Goal: Communication & Community: Ask a question

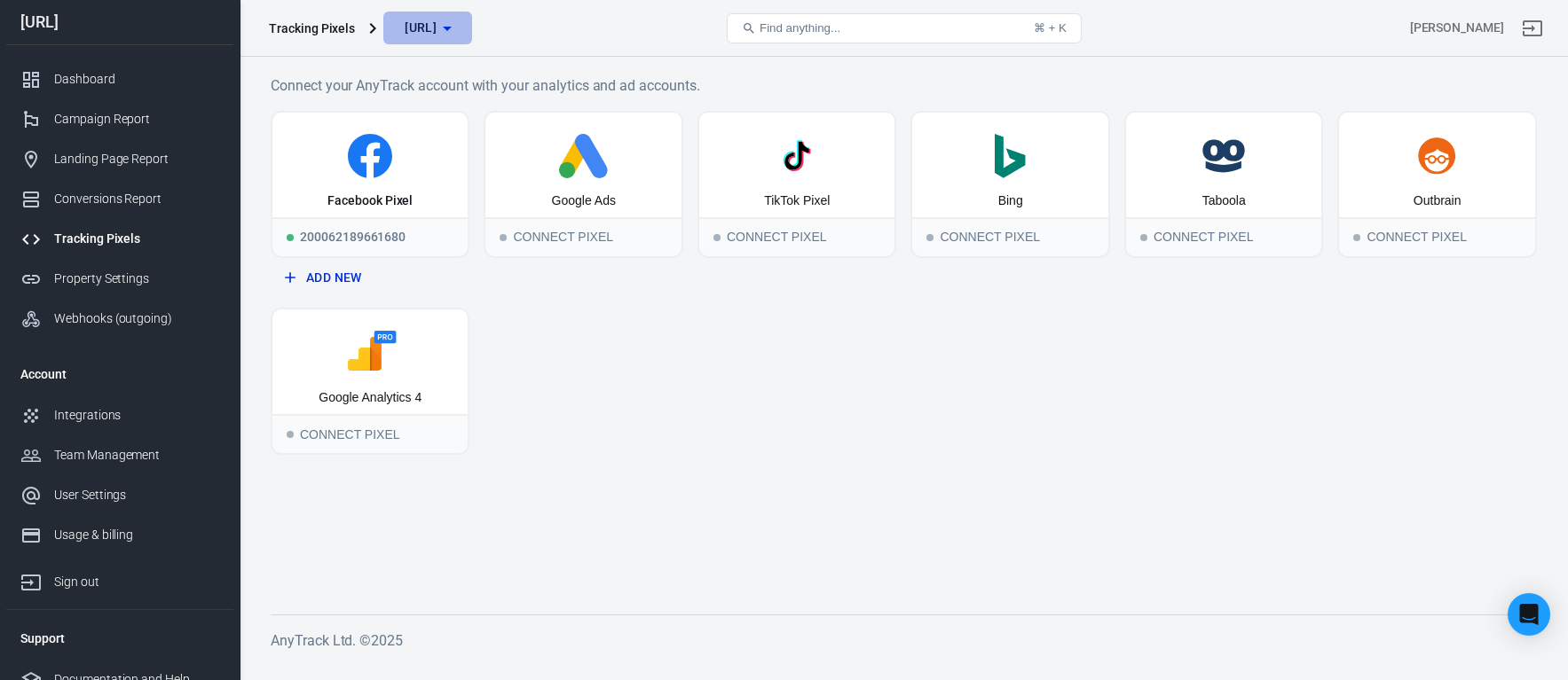
click at [436, 31] on span "companio.ai" at bounding box center [420, 27] width 32 height 23
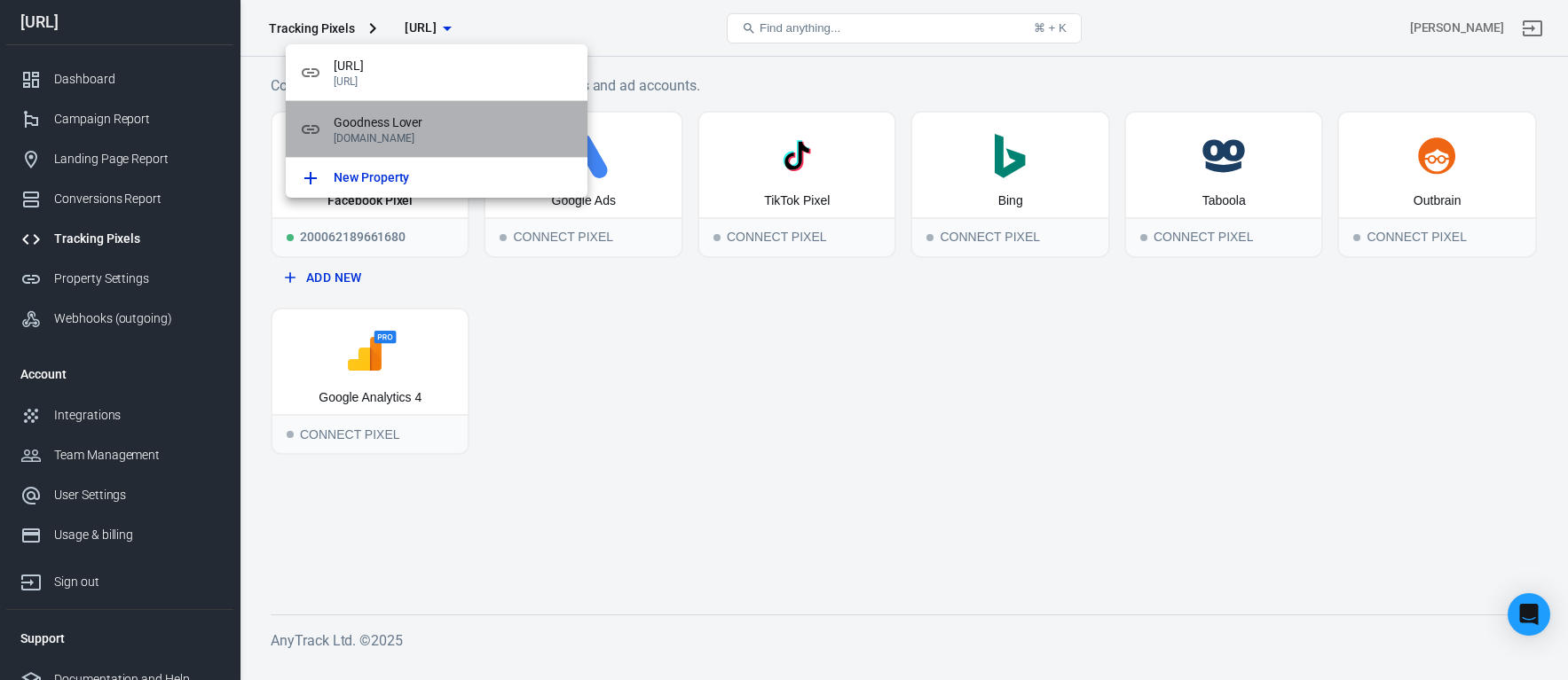
click at [426, 132] on p "[DOMAIN_NAME]" at bounding box center [453, 138] width 239 height 13
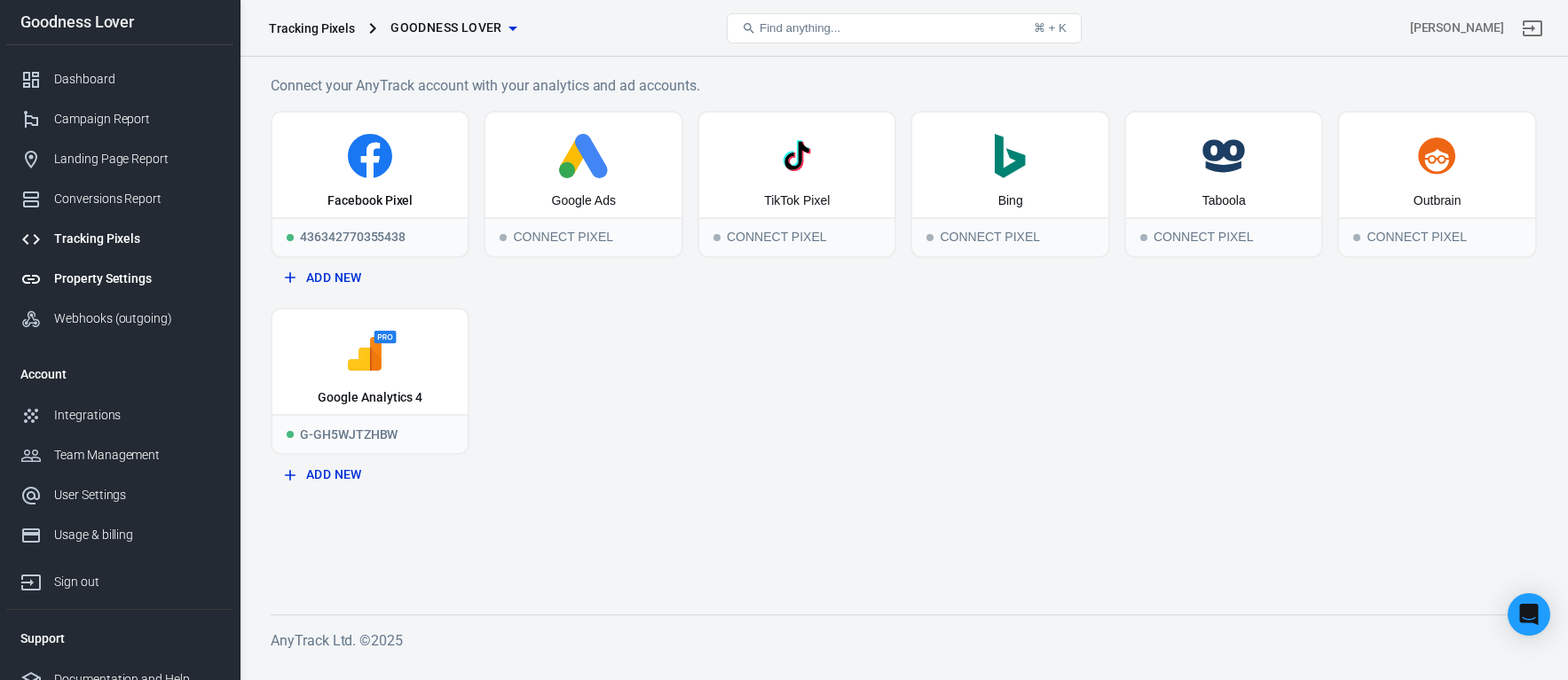
click at [121, 272] on div "Property Settings" at bounding box center [136, 278] width 165 height 19
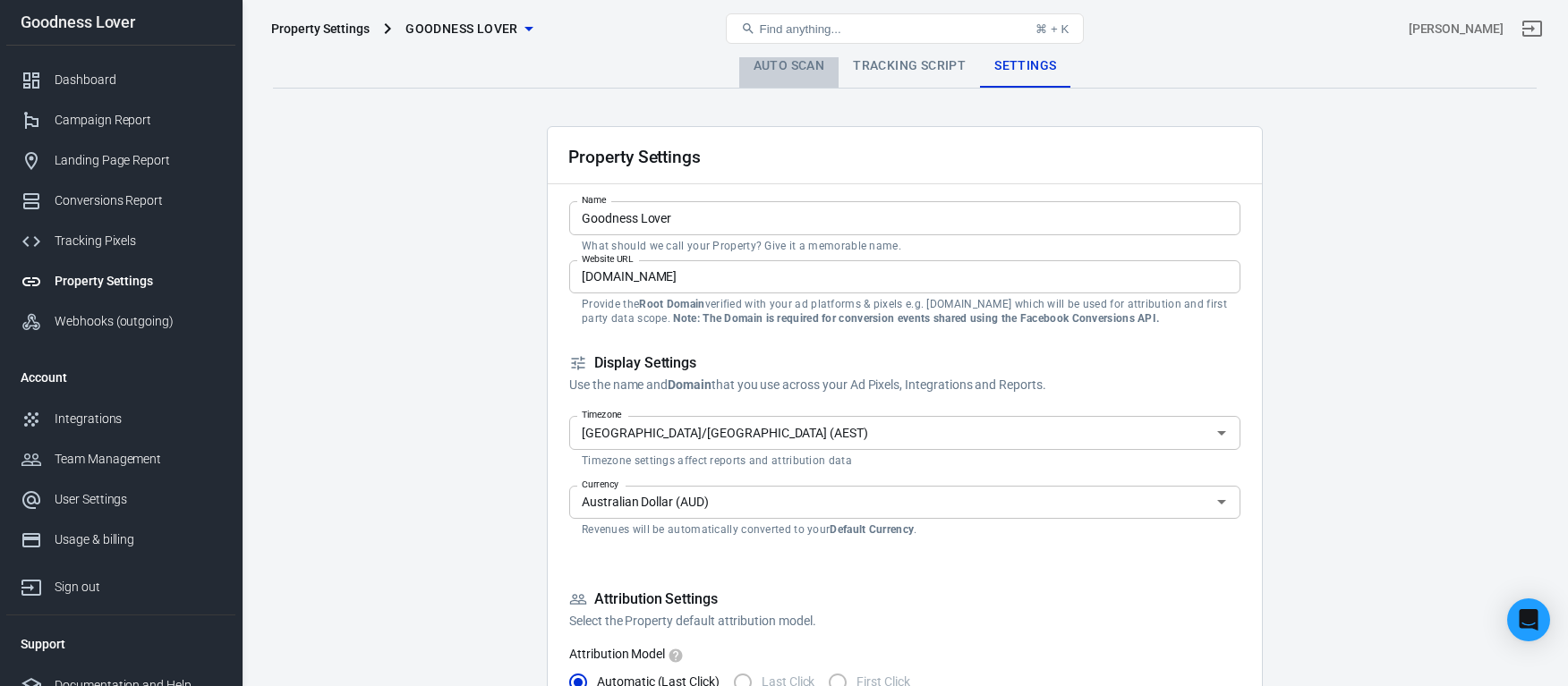
click at [786, 71] on link "Auto Scan" at bounding box center [789, 65] width 100 height 43
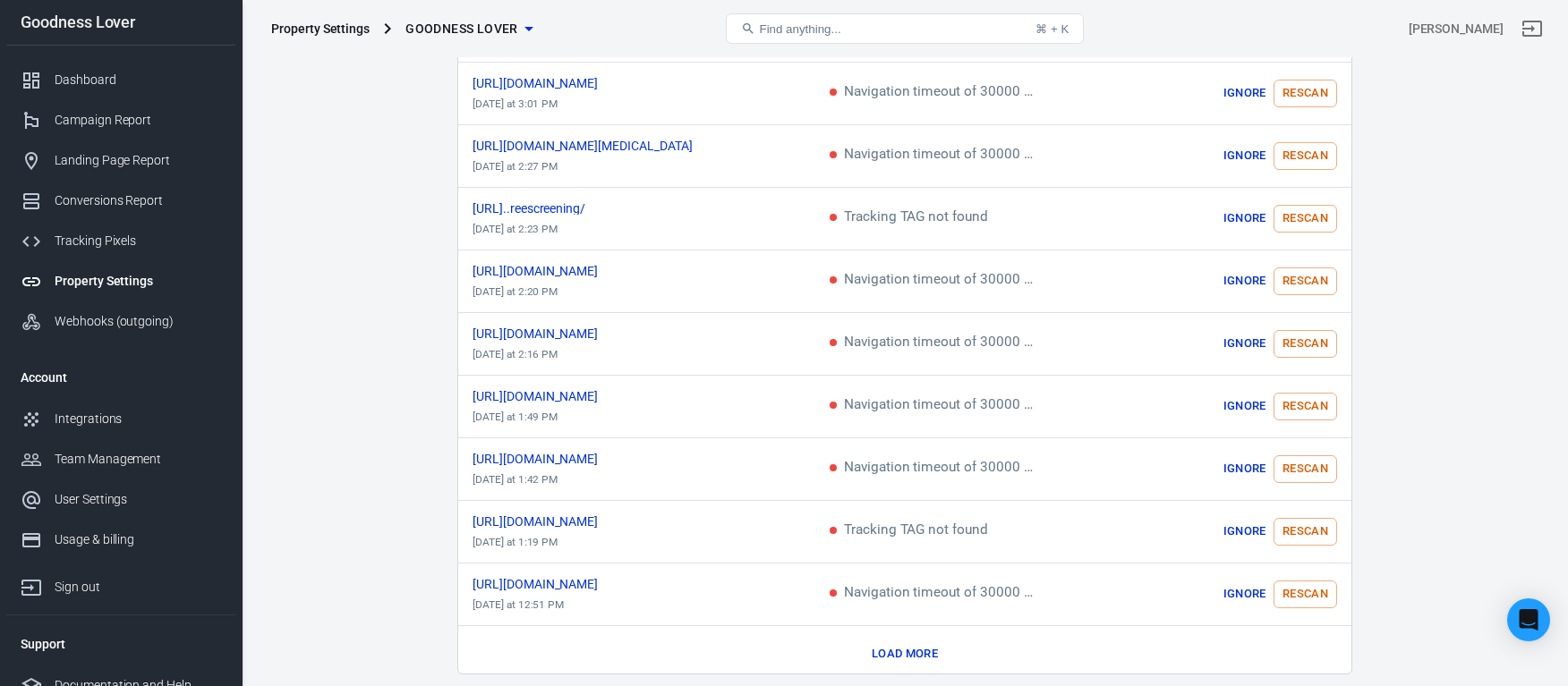
scroll to position [917, 0]
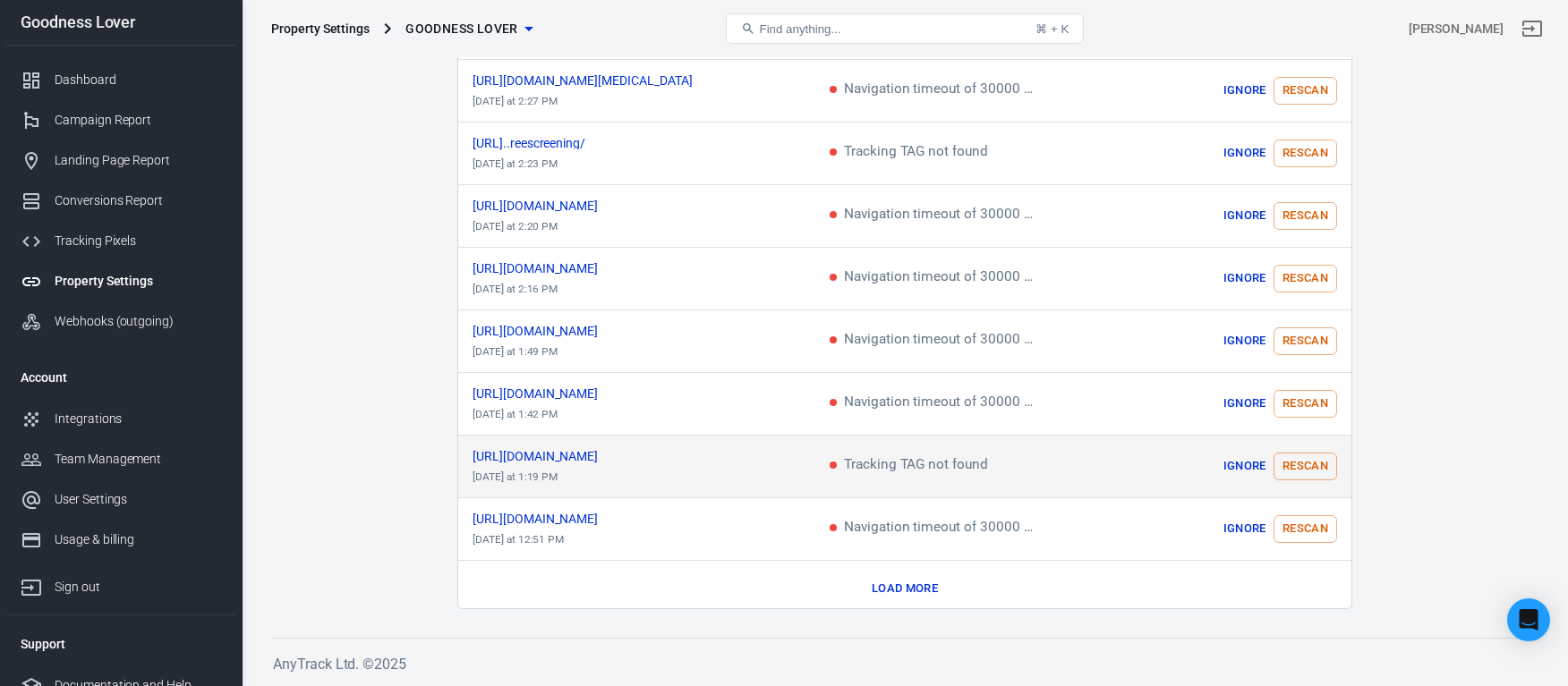
click at [924, 466] on span "Tracking TAG not found" at bounding box center [909, 467] width 158 height 16
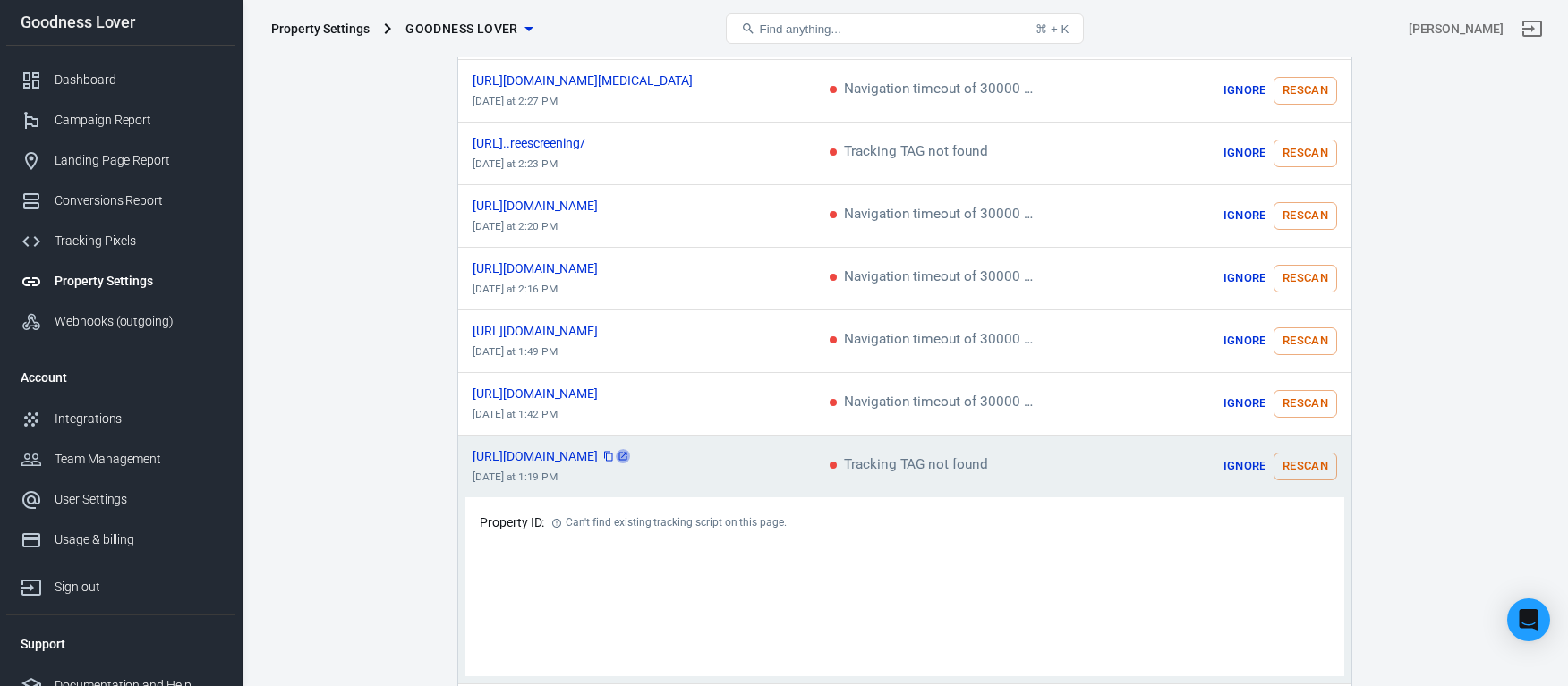
click at [629, 451] on icon "scrollable content" at bounding box center [623, 456] width 11 height 11
click at [1306, 459] on button "Rescan" at bounding box center [1305, 467] width 63 height 28
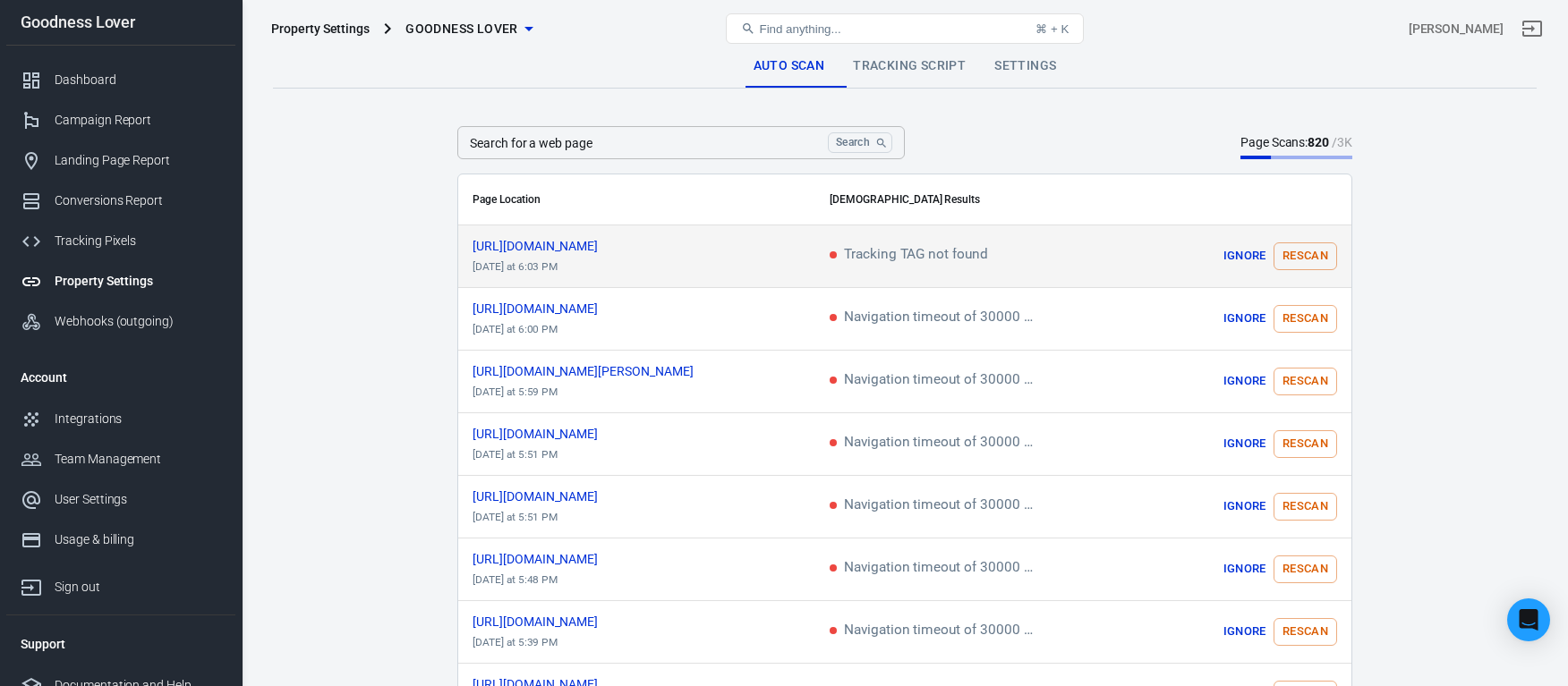
click at [996, 270] on td "Tracking TAG not found" at bounding box center [972, 256] width 312 height 62
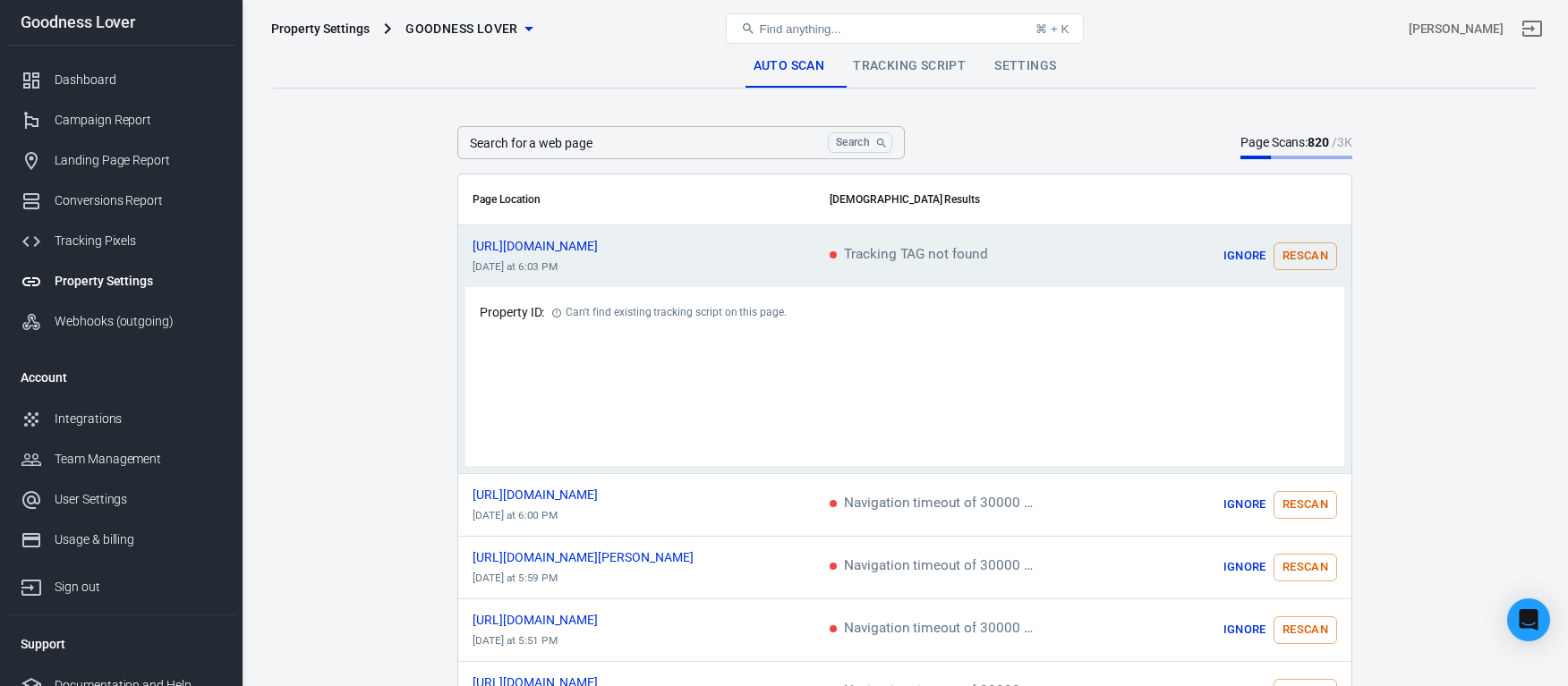
click at [759, 253] on td "https://gutimmunesolution.com/ today at 6:03 PM" at bounding box center [637, 256] width 357 height 62
click at [597, 150] on input "Search for a web page" at bounding box center [640, 142] width 364 height 33
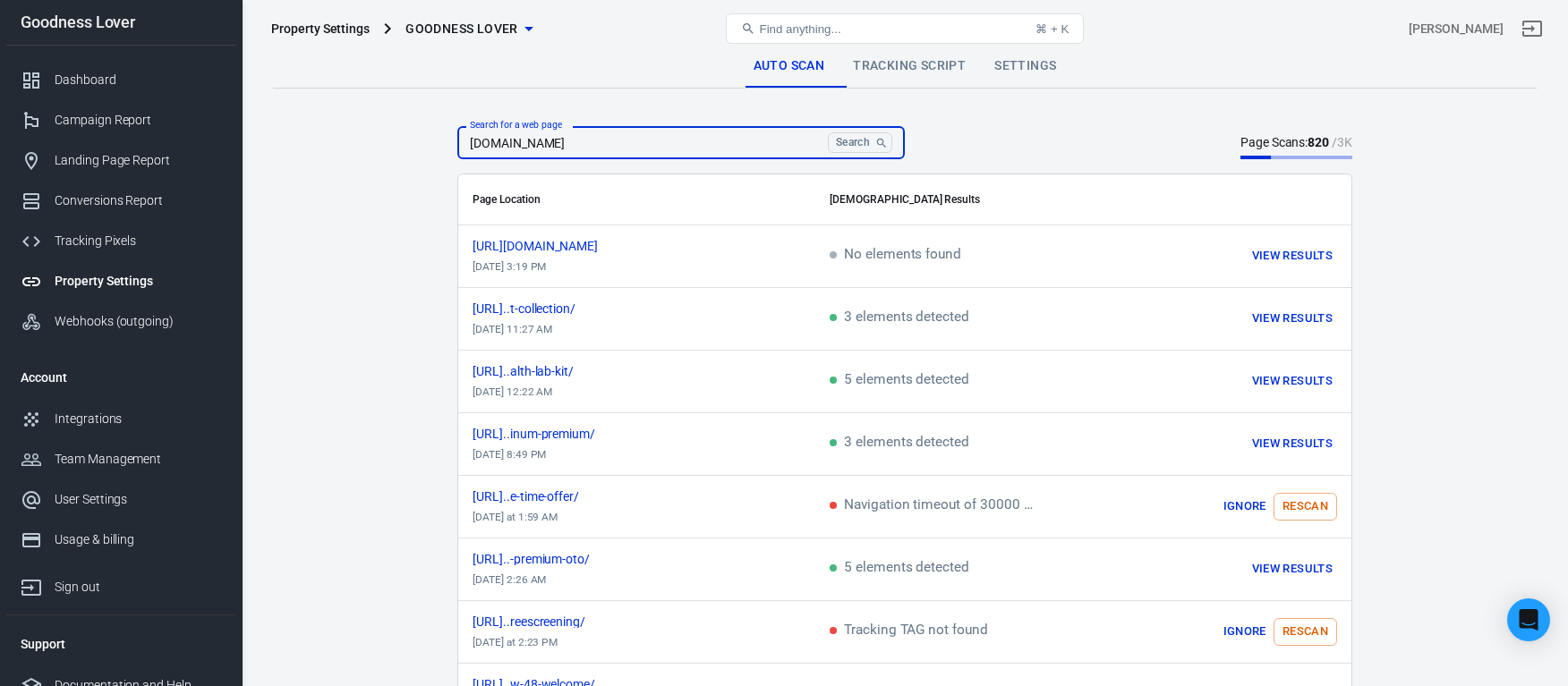
drag, startPoint x: 669, startPoint y: 142, endPoint x: 459, endPoint y: 144, distance: 210.0
click at [459, 144] on input "secure.goodnesslover.com" at bounding box center [640, 142] width 364 height 33
click at [668, 146] on input "secure.goodnesslover.com" at bounding box center [640, 142] width 364 height 33
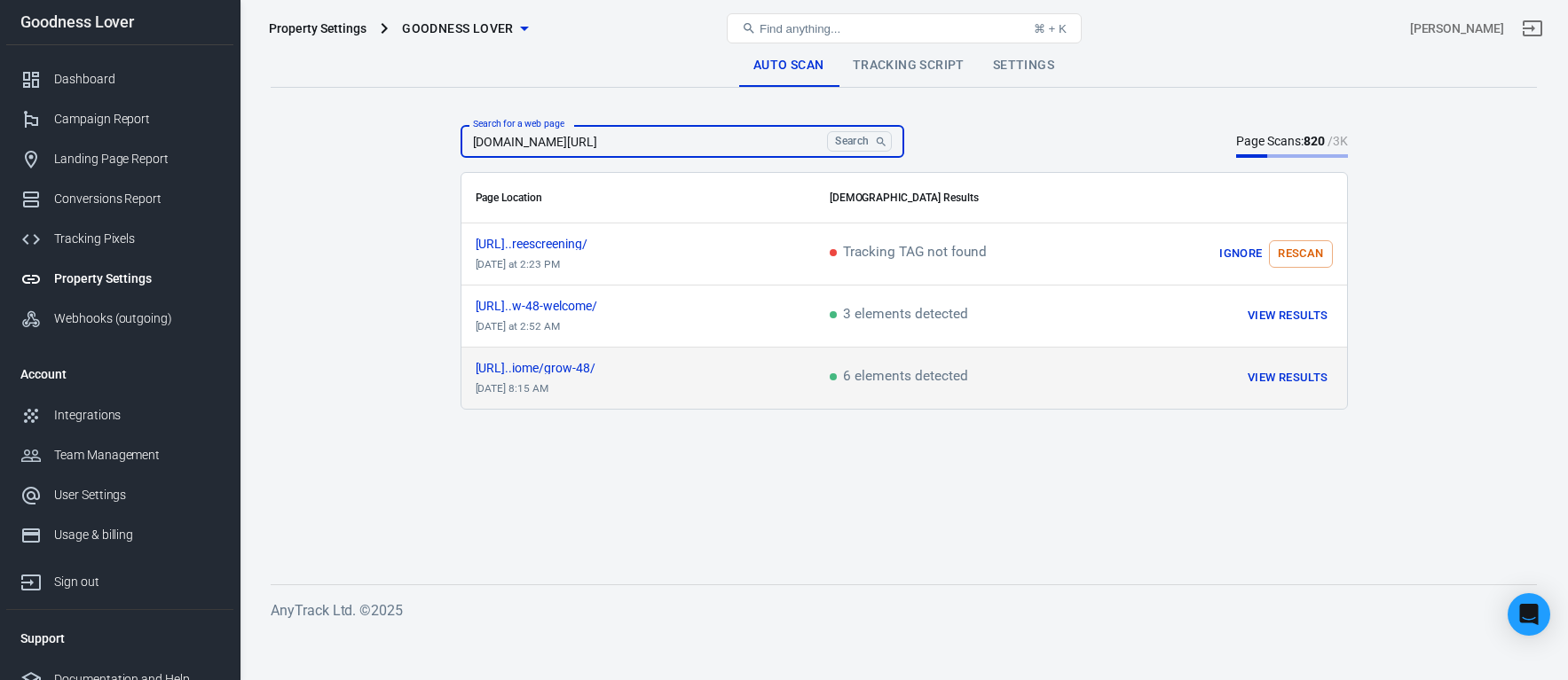
type input "secure.goodnesslover.com/microbiome"
click at [1067, 377] on td "6 elements detected" at bounding box center [970, 378] width 310 height 62
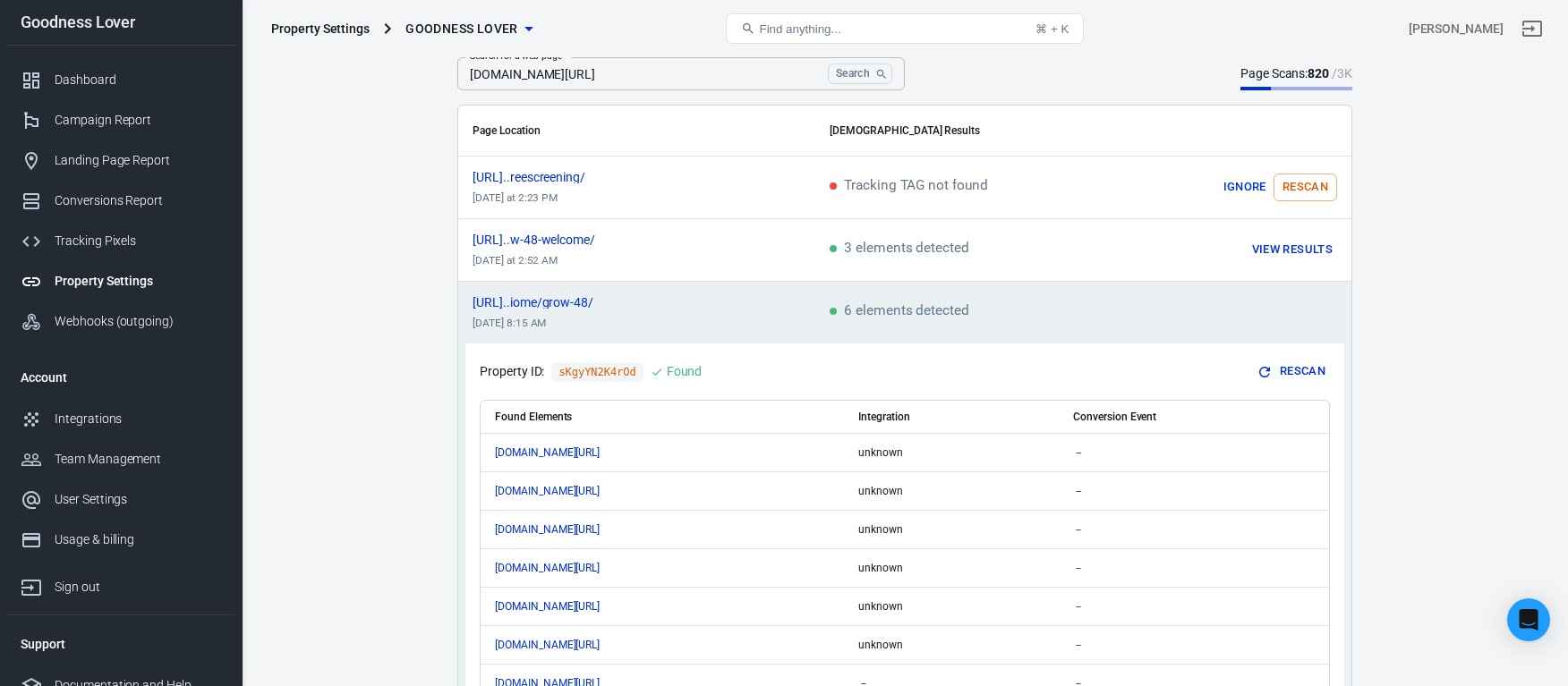
scroll to position [157, 0]
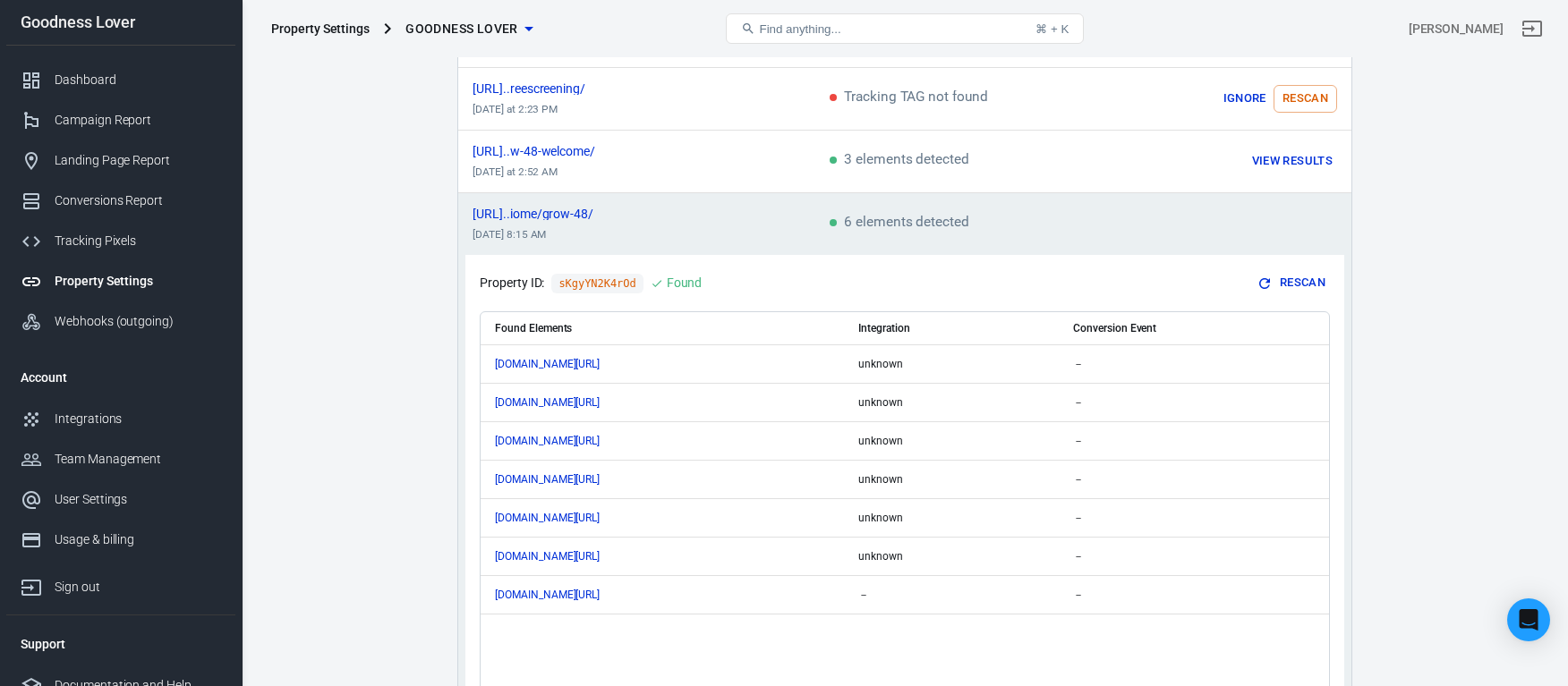
click at [974, 217] on td "6 elements detected" at bounding box center [972, 224] width 312 height 62
drag, startPoint x: 1332, startPoint y: 208, endPoint x: 1275, endPoint y: 204, distance: 57.1
click at [1332, 208] on td "scrollable content" at bounding box center [1240, 224] width 223 height 62
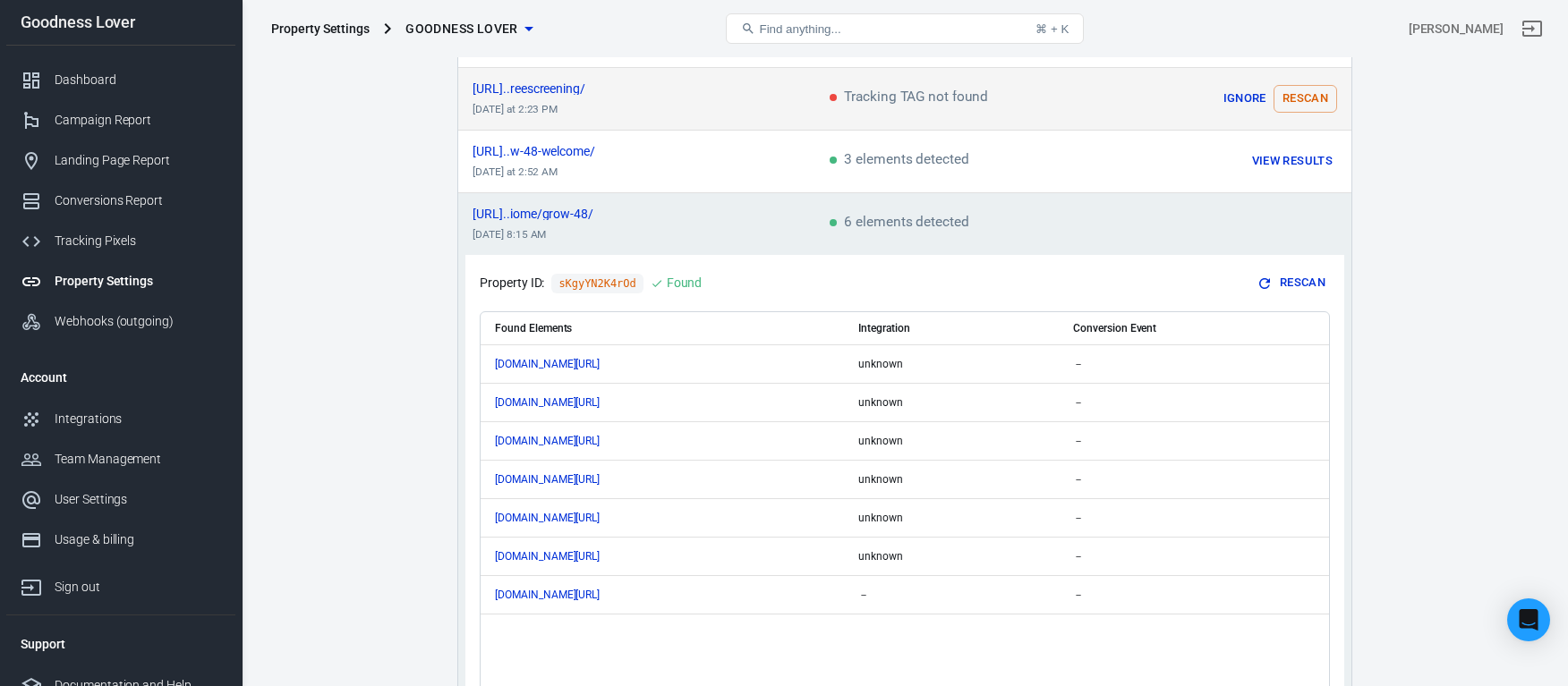
click at [702, 99] on td "https://secure.goodnesslov...reescreening/ today at 2:23 PM" at bounding box center [637, 99] width 357 height 62
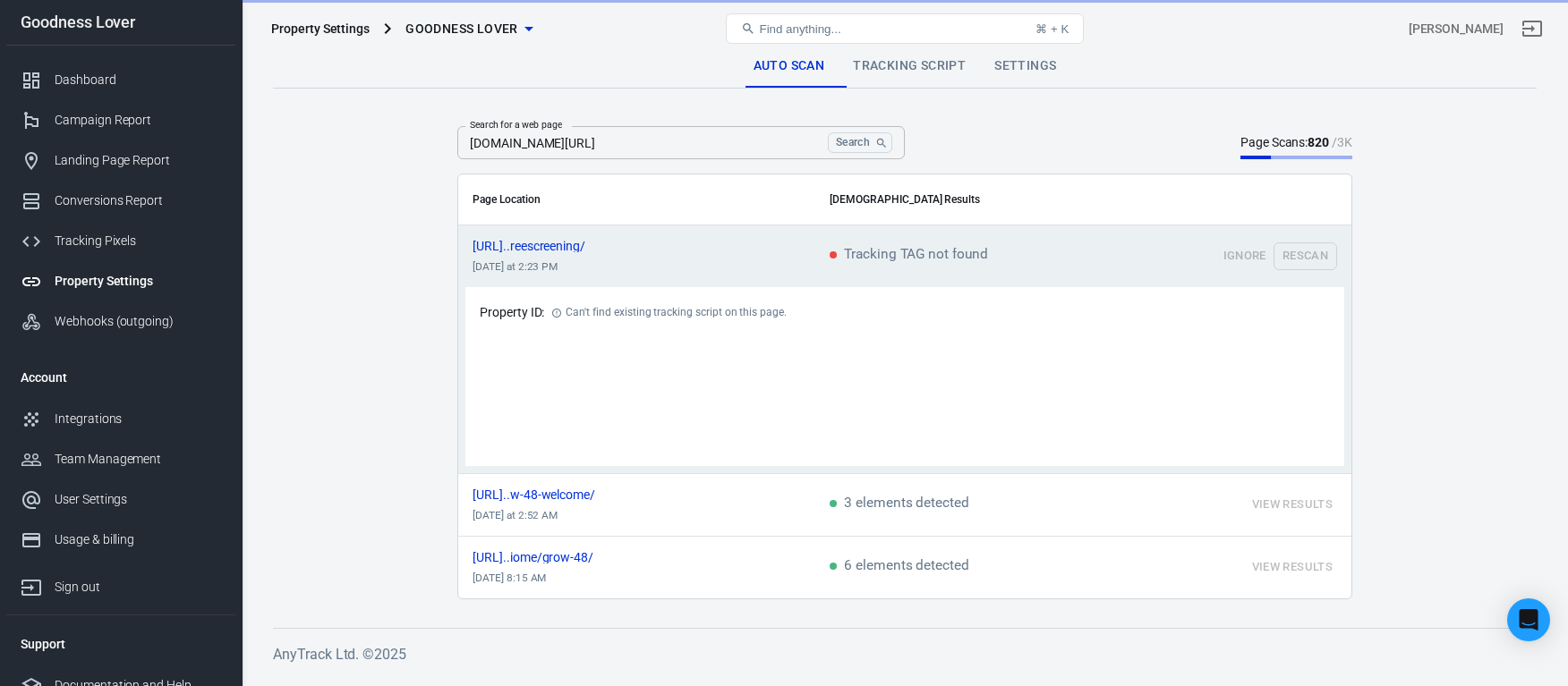
scroll to position [0, 0]
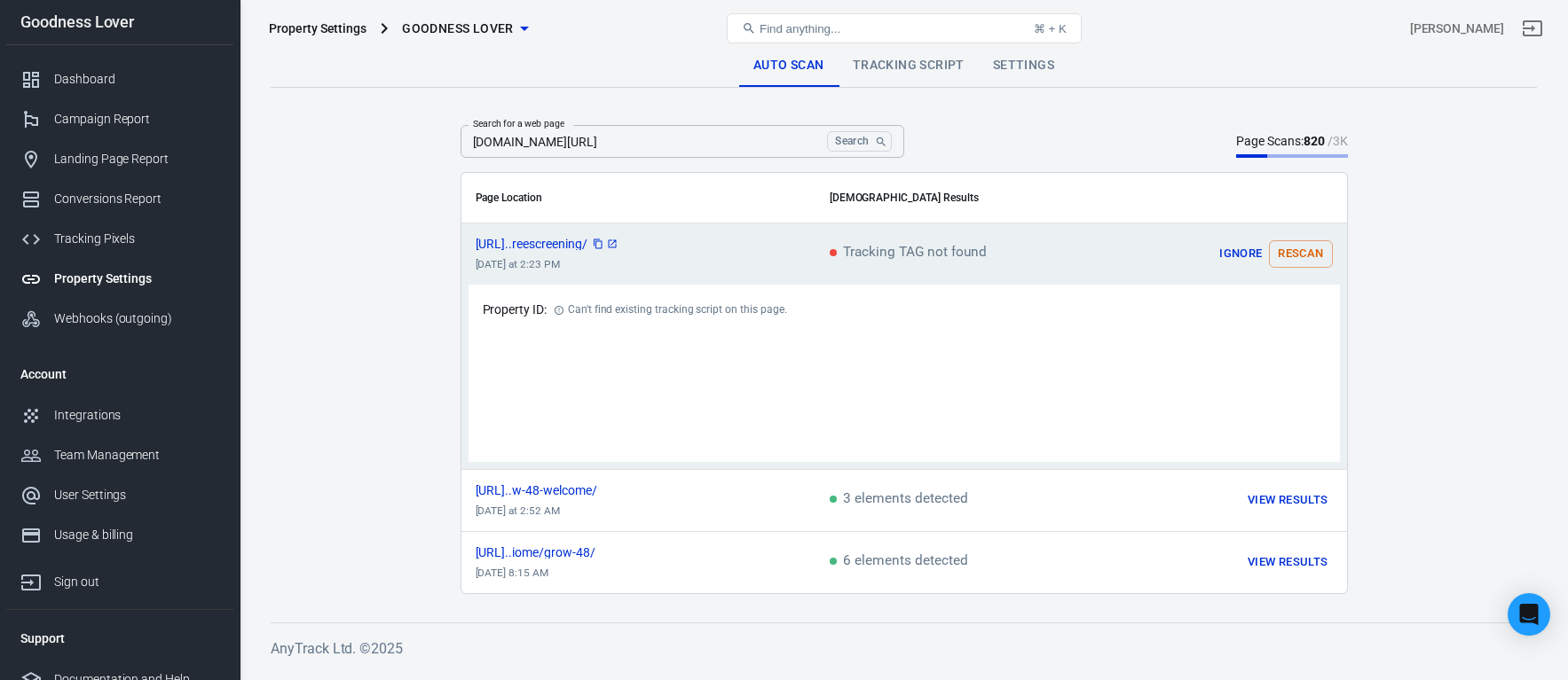
click at [558, 246] on span "[URL]..reescreening/" at bounding box center [547, 244] width 144 height 13
click at [617, 246] on icon "scrollable content" at bounding box center [612, 244] width 11 height 11
click at [1016, 73] on link "Settings" at bounding box center [1023, 65] width 89 height 42
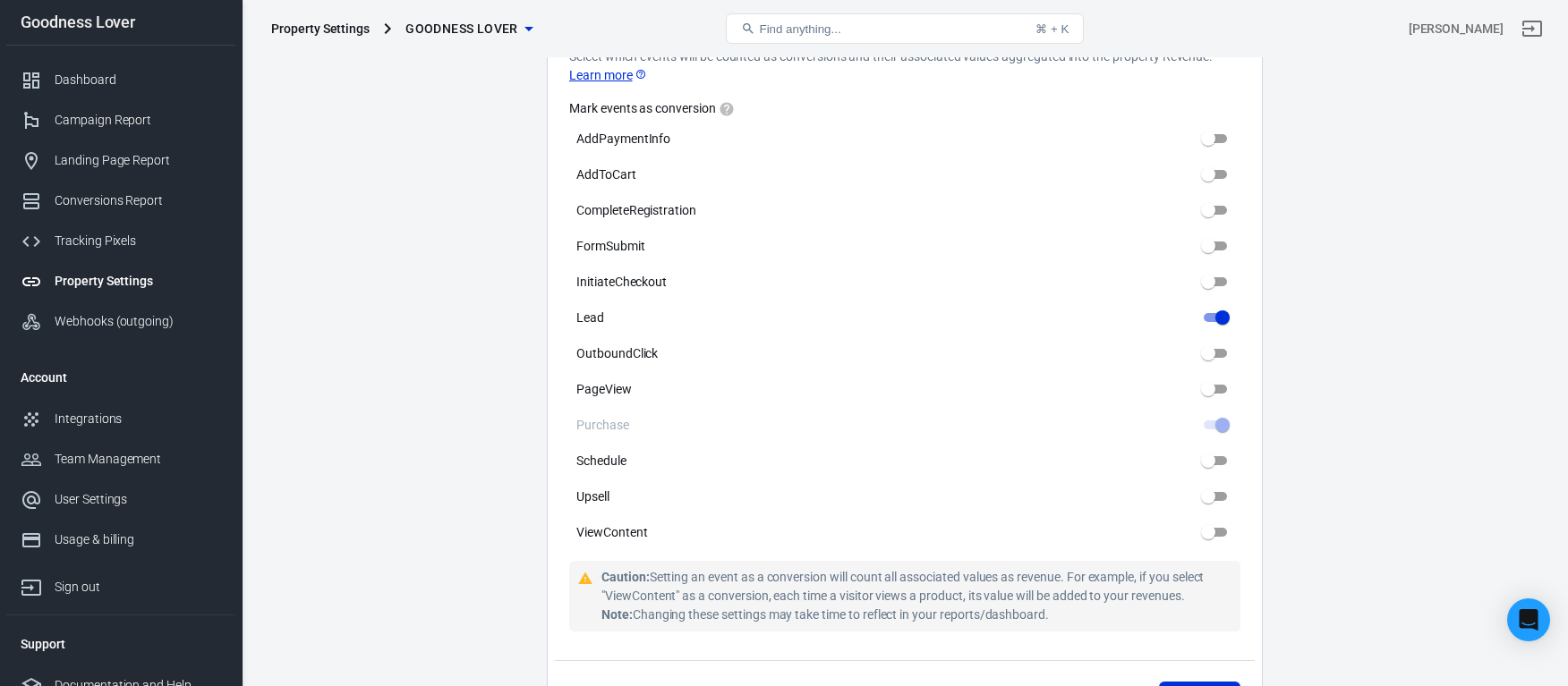
scroll to position [1245, 0]
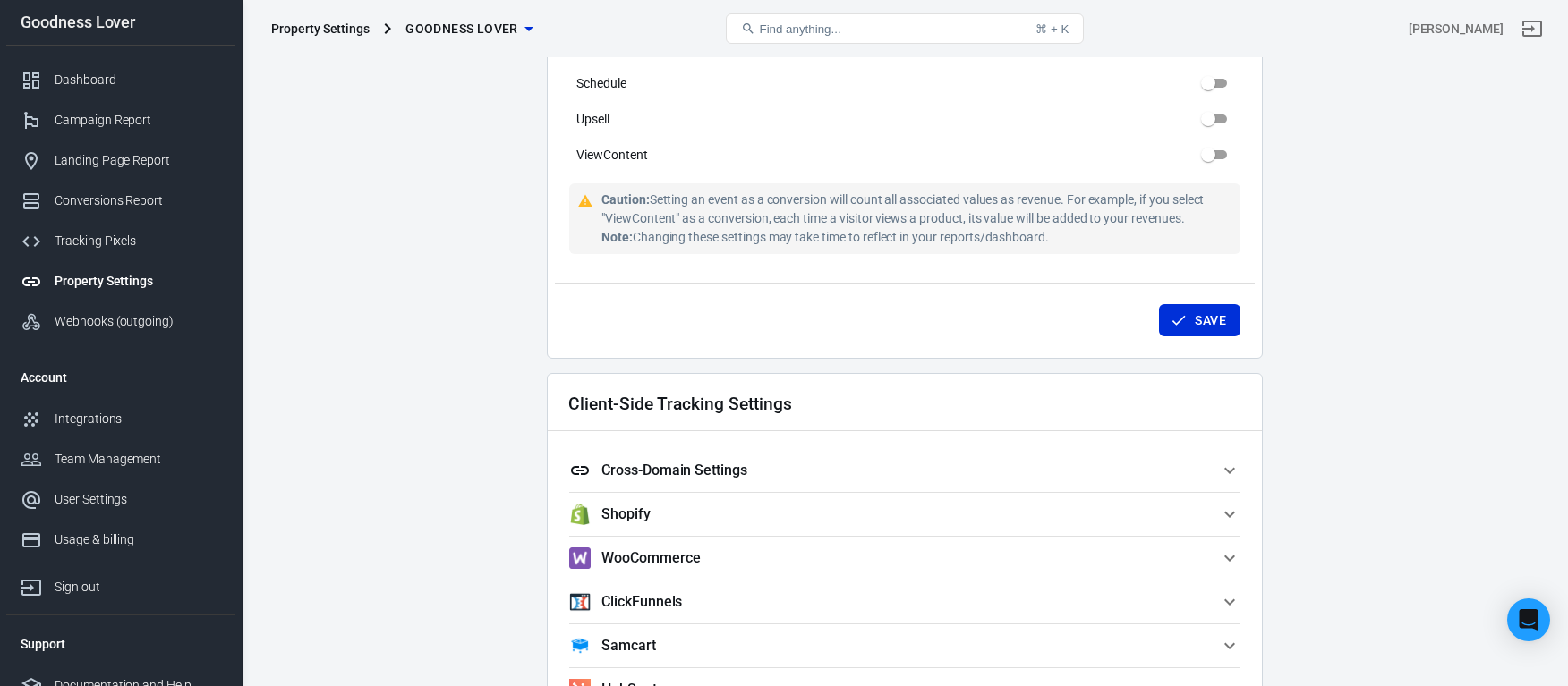
click at [871, 472] on span "Cross-Domain Settings" at bounding box center [894, 471] width 650 height 22
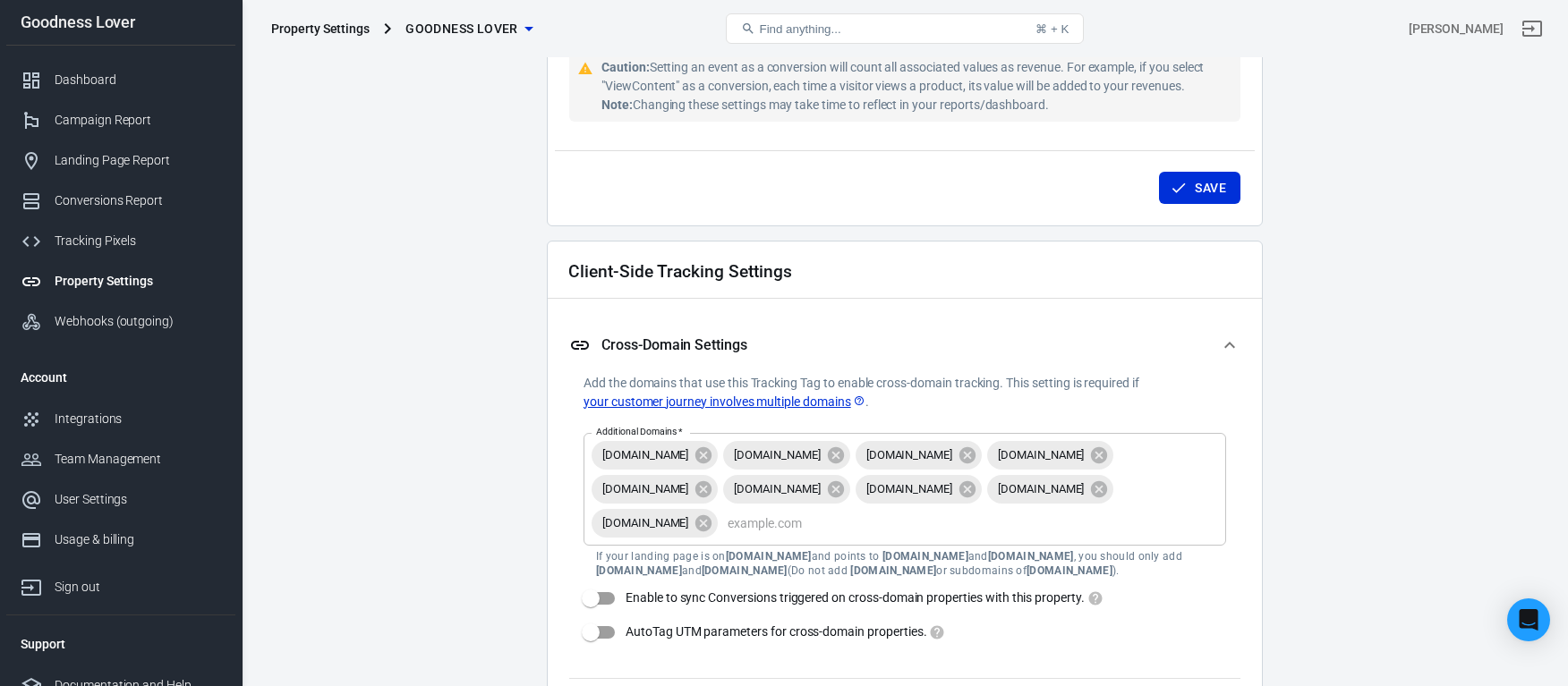
scroll to position [1560, 0]
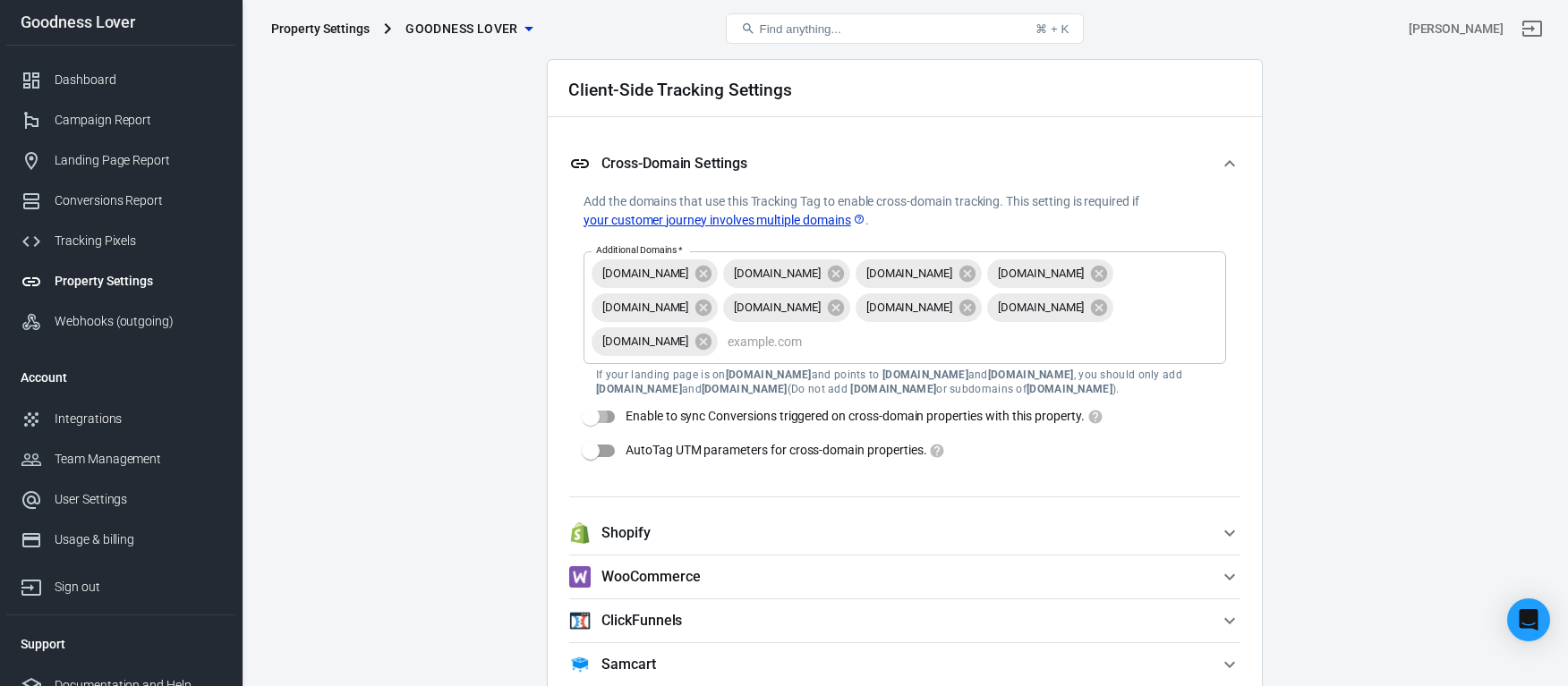
click at [592, 420] on input "Enable to sync Conversions triggered on cross-domain properties with this prope…" at bounding box center [590, 417] width 102 height 34
checkbox input "true"
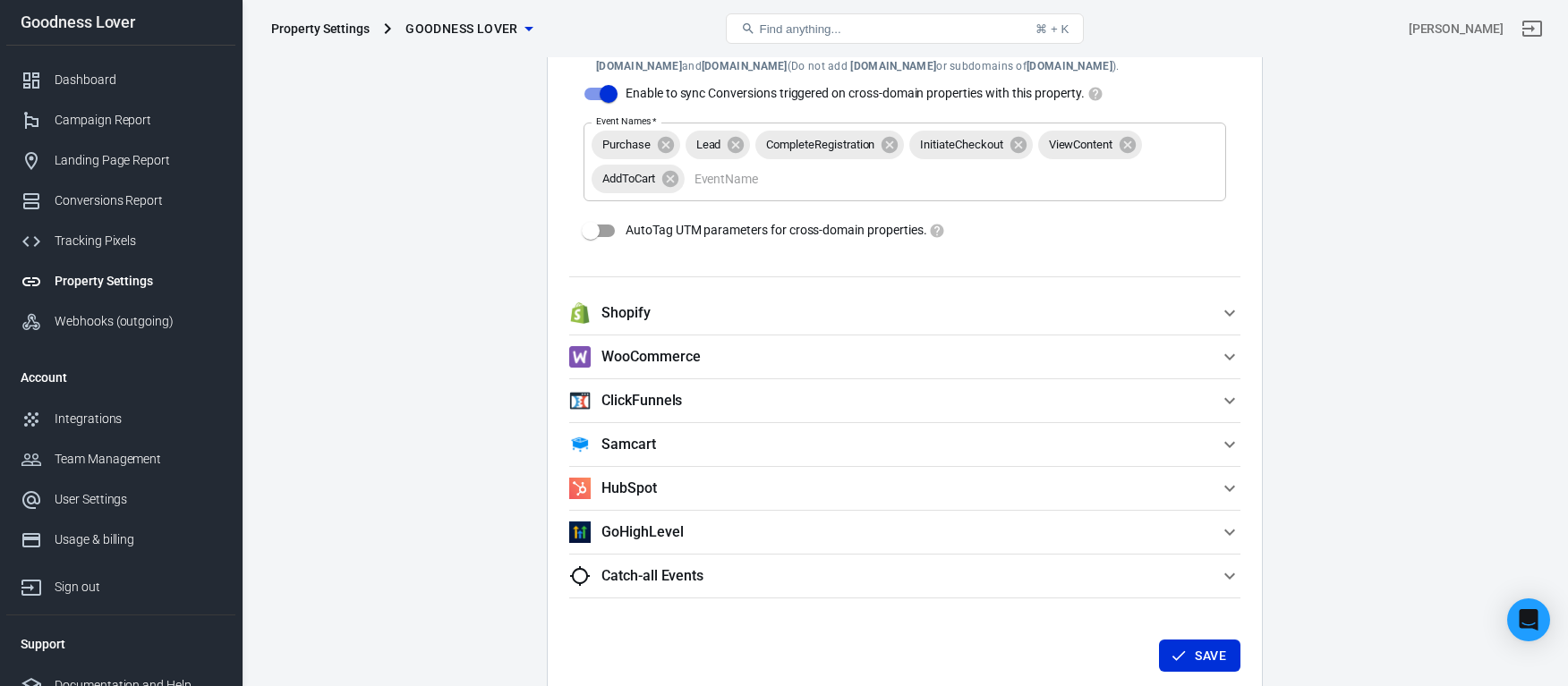
scroll to position [1930, 0]
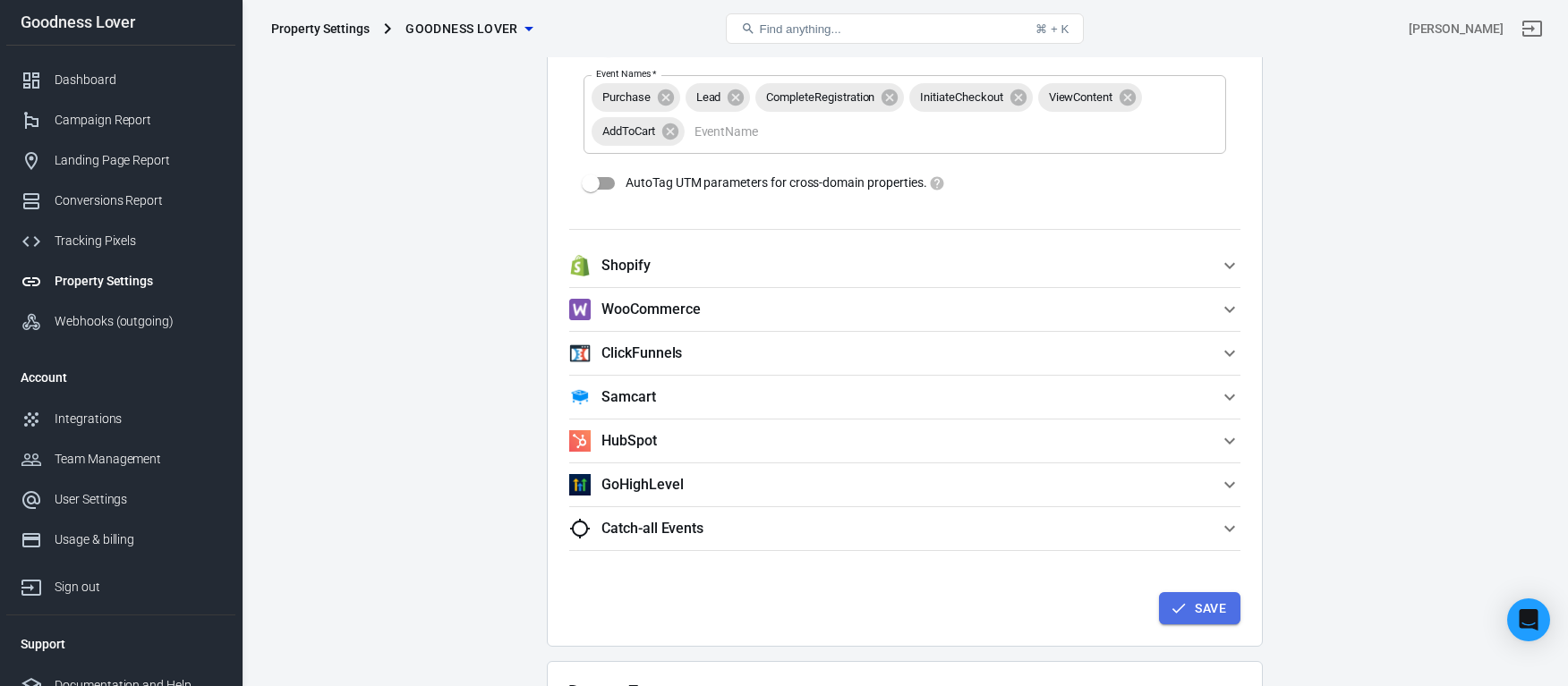
click at [1192, 611] on button "Save" at bounding box center [1199, 608] width 81 height 33
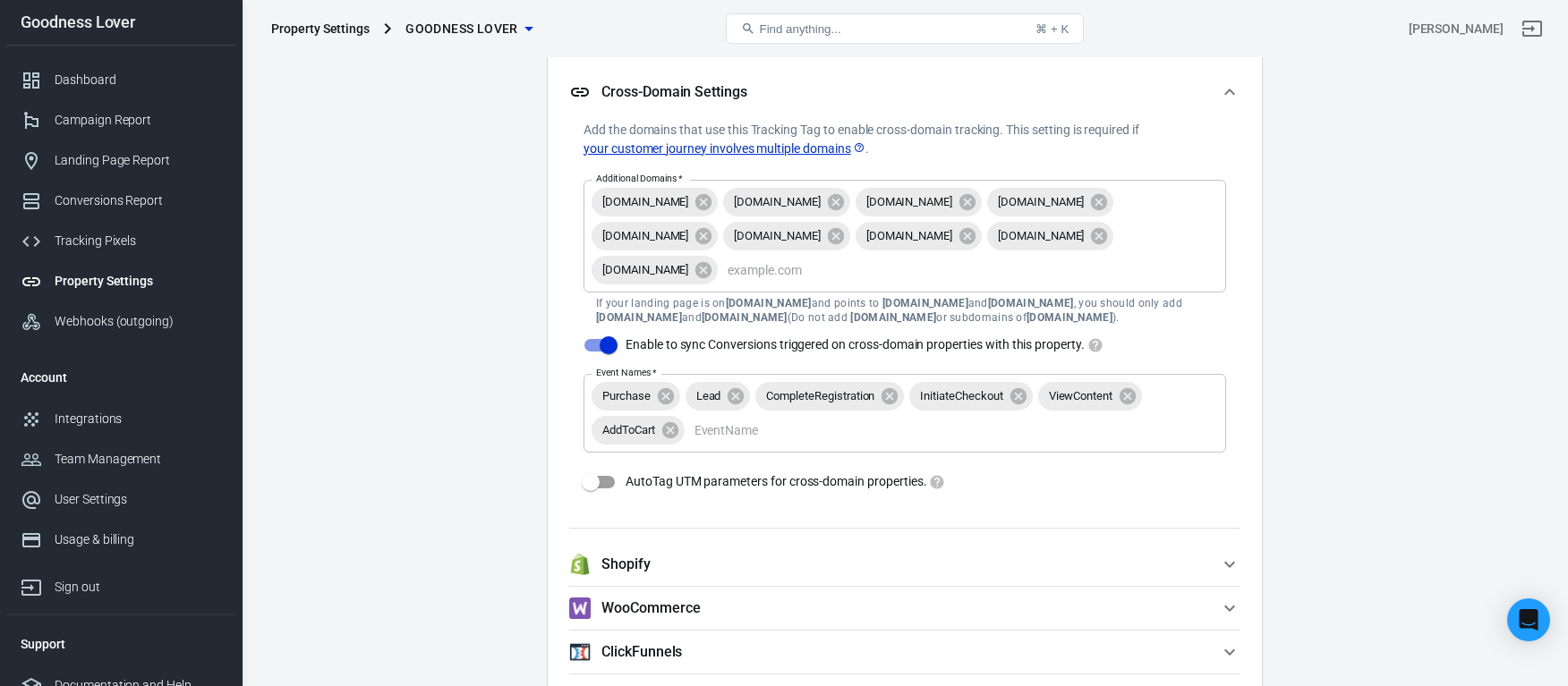
scroll to position [1630, 0]
click at [128, 241] on div "Tracking Pixels" at bounding box center [137, 240] width 166 height 19
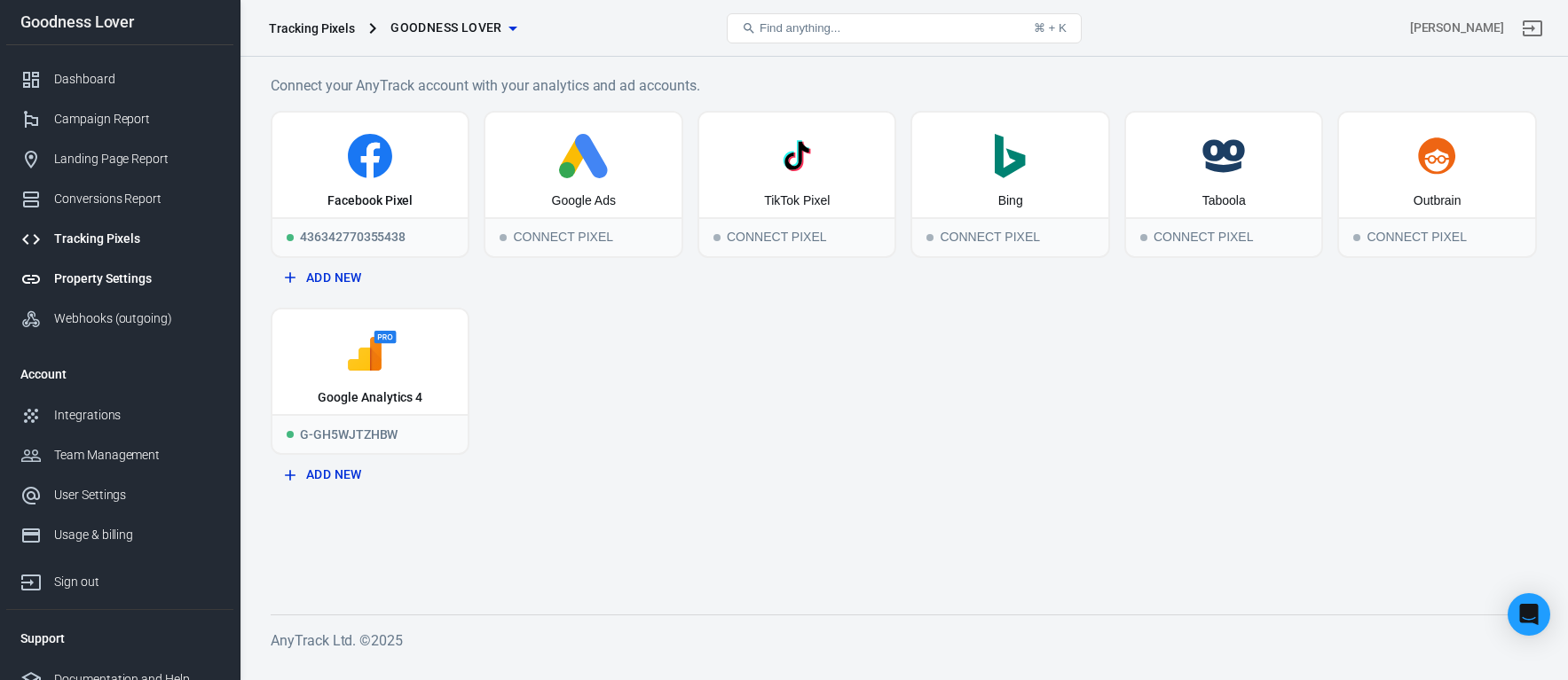
click at [122, 284] on div "Property Settings" at bounding box center [136, 278] width 165 height 19
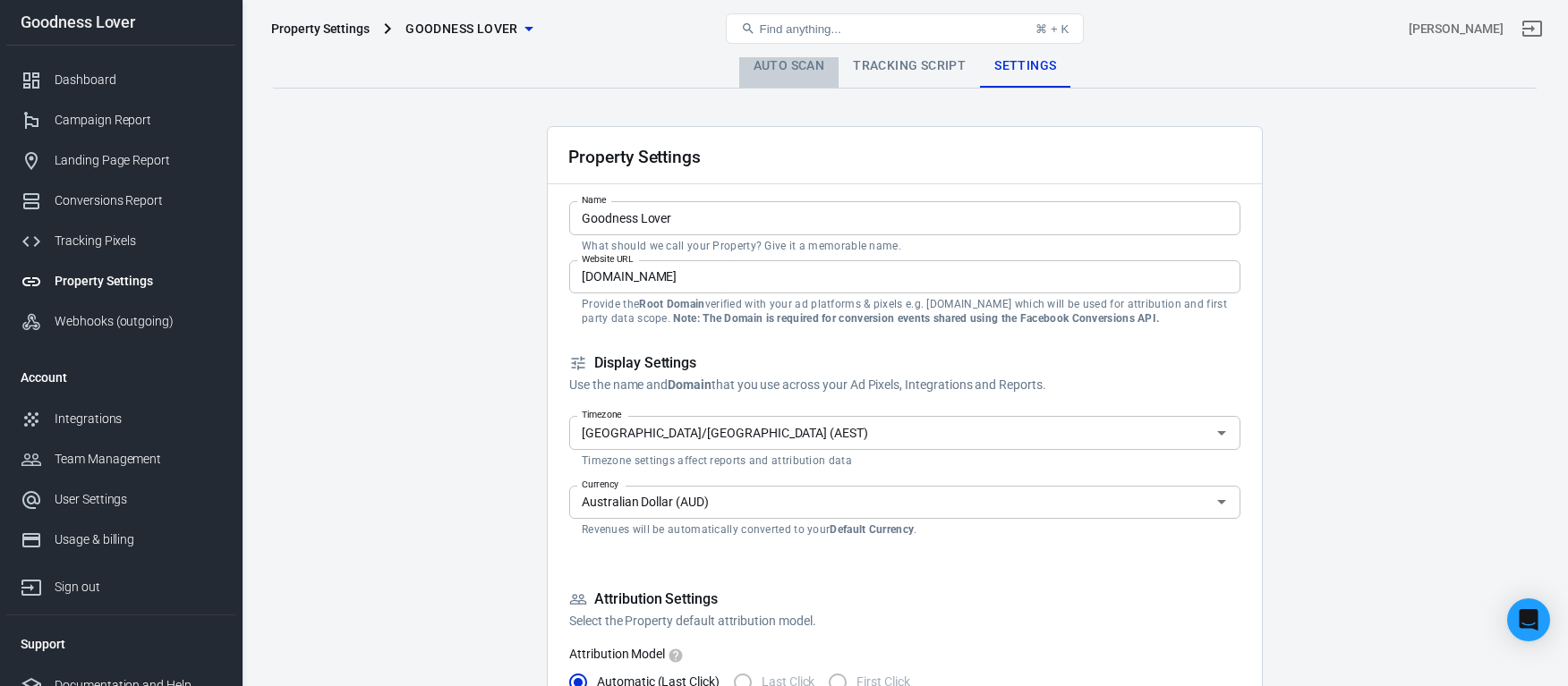
click at [800, 72] on link "Auto Scan" at bounding box center [789, 65] width 100 height 43
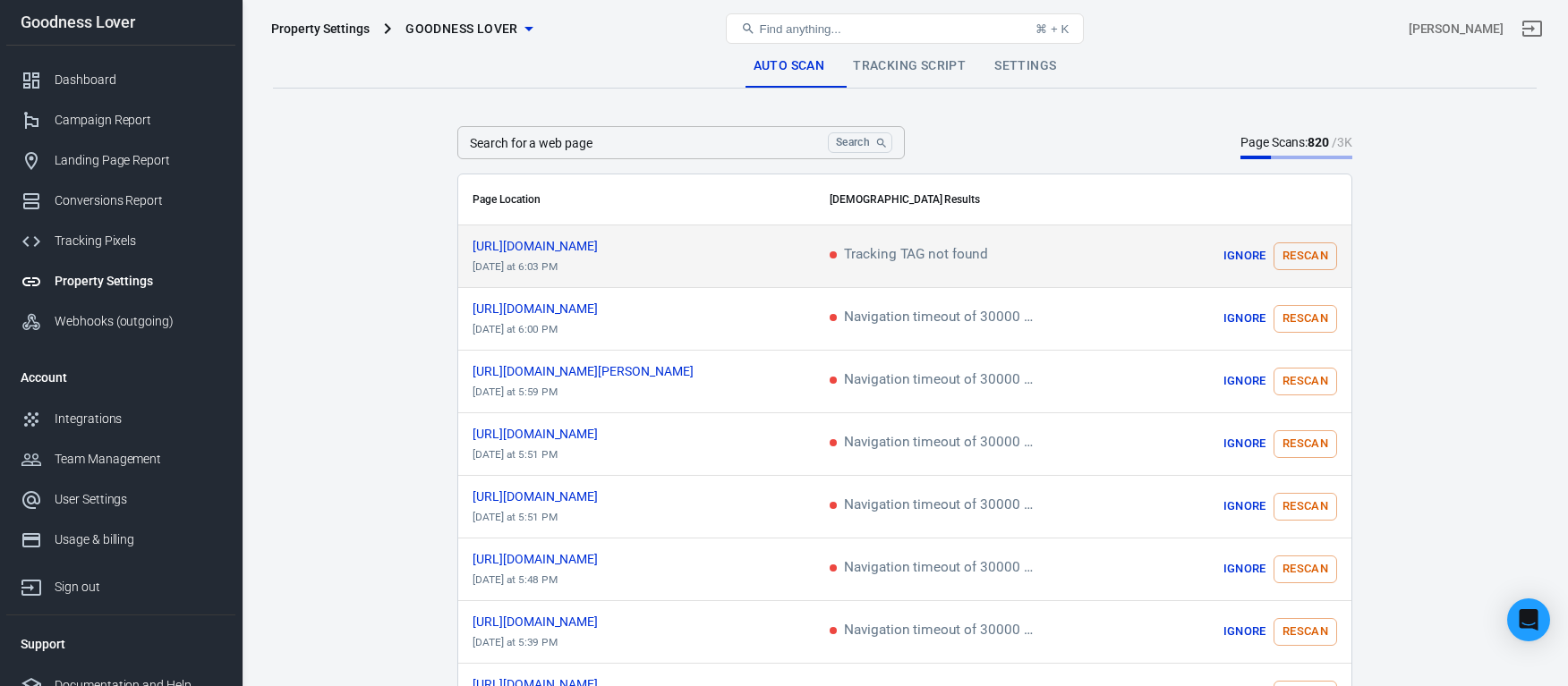
click at [648, 265] on td "https://gutimmunesolution.com/ today at 6:03 PM" at bounding box center [637, 256] width 357 height 62
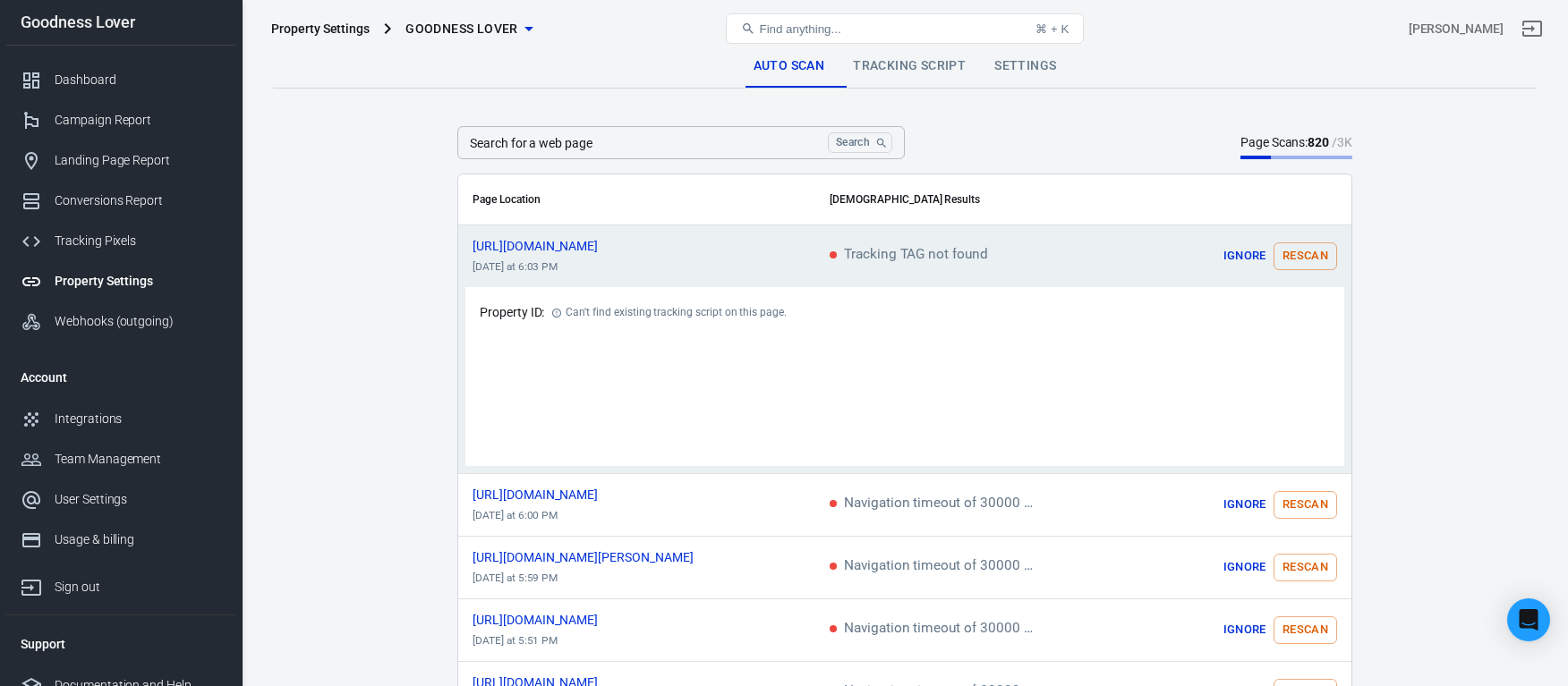
click at [704, 257] on td "https://gutimmunesolution.com/ today at 6:03 PM" at bounding box center [637, 256] width 357 height 62
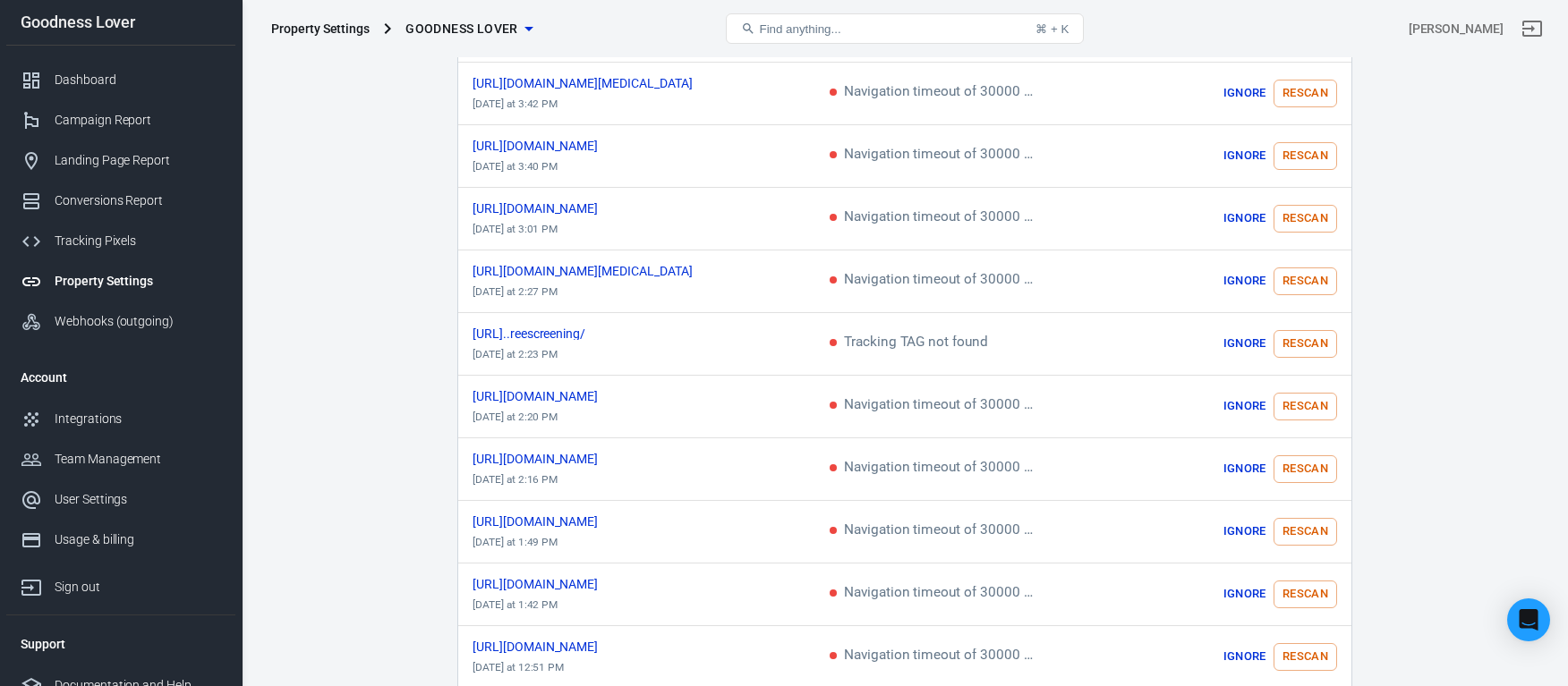
scroll to position [1103, 0]
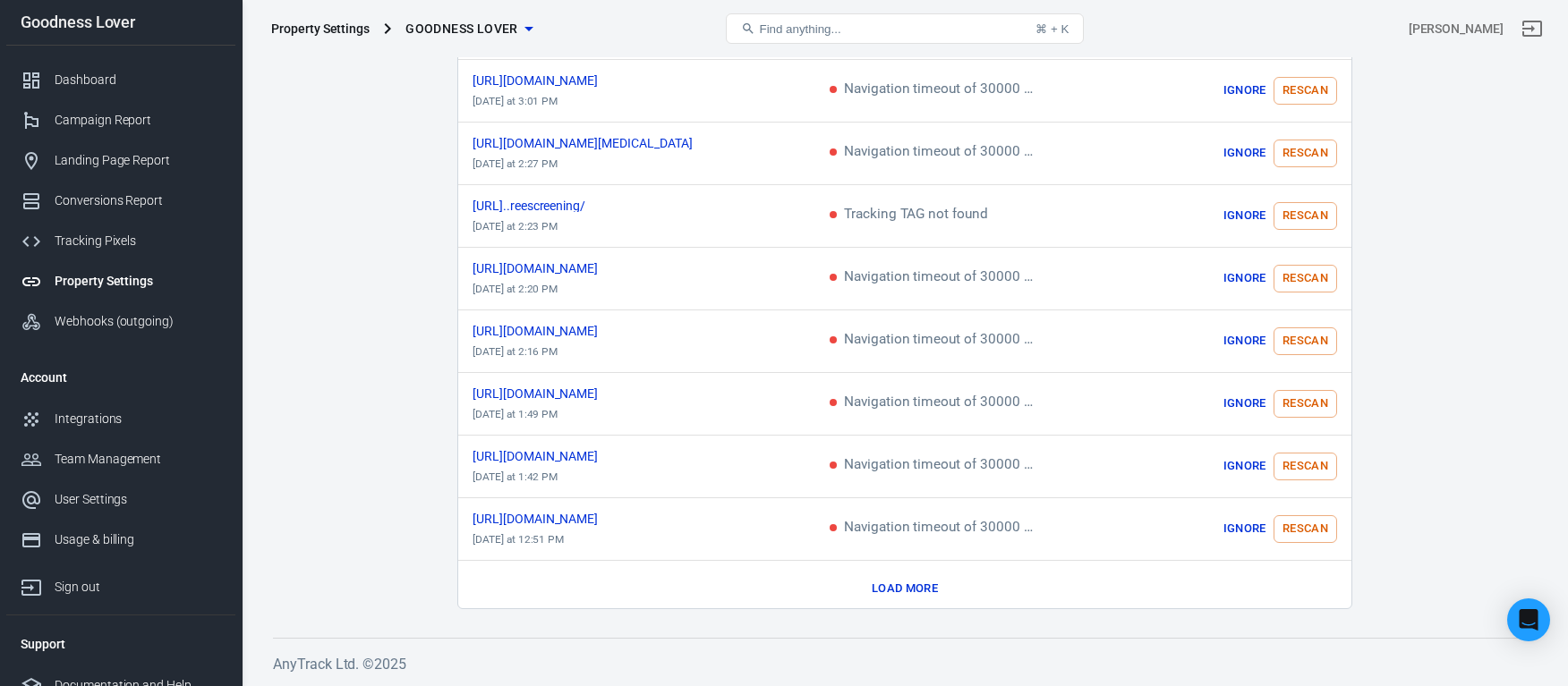
click at [904, 576] on button "Load more" at bounding box center [905, 589] width 75 height 28
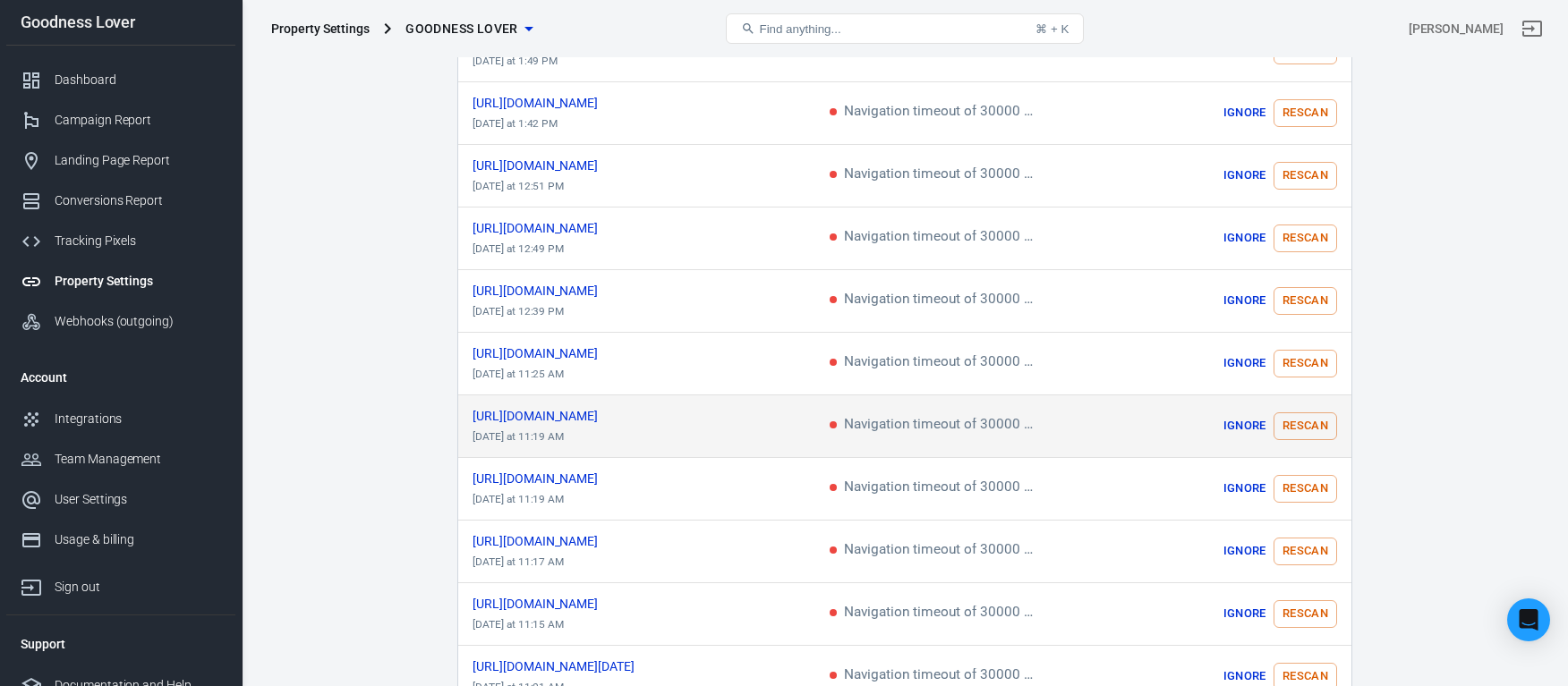
click at [919, 420] on span "Navigation timeout of 30000 ms exceeded" at bounding box center [936, 426] width 215 height 16
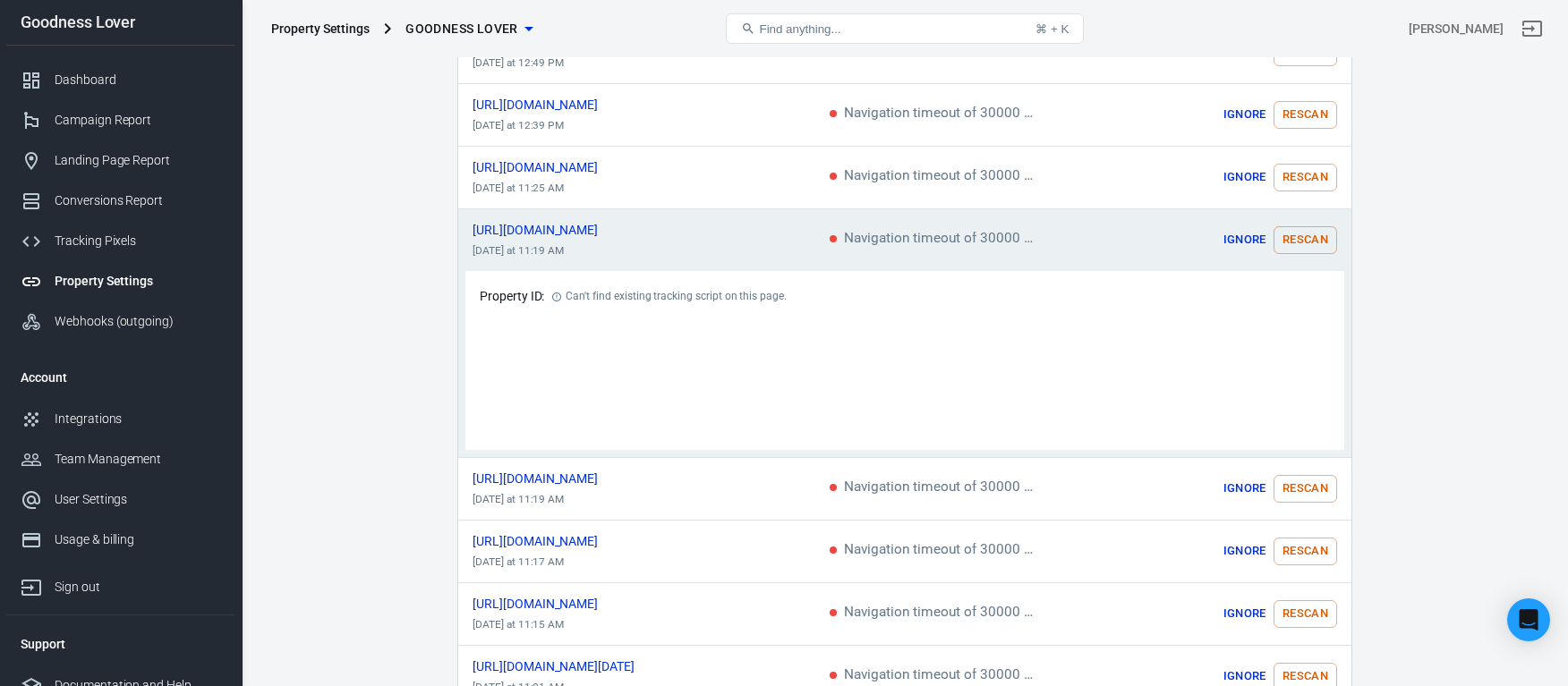
scroll to position [1271, 0]
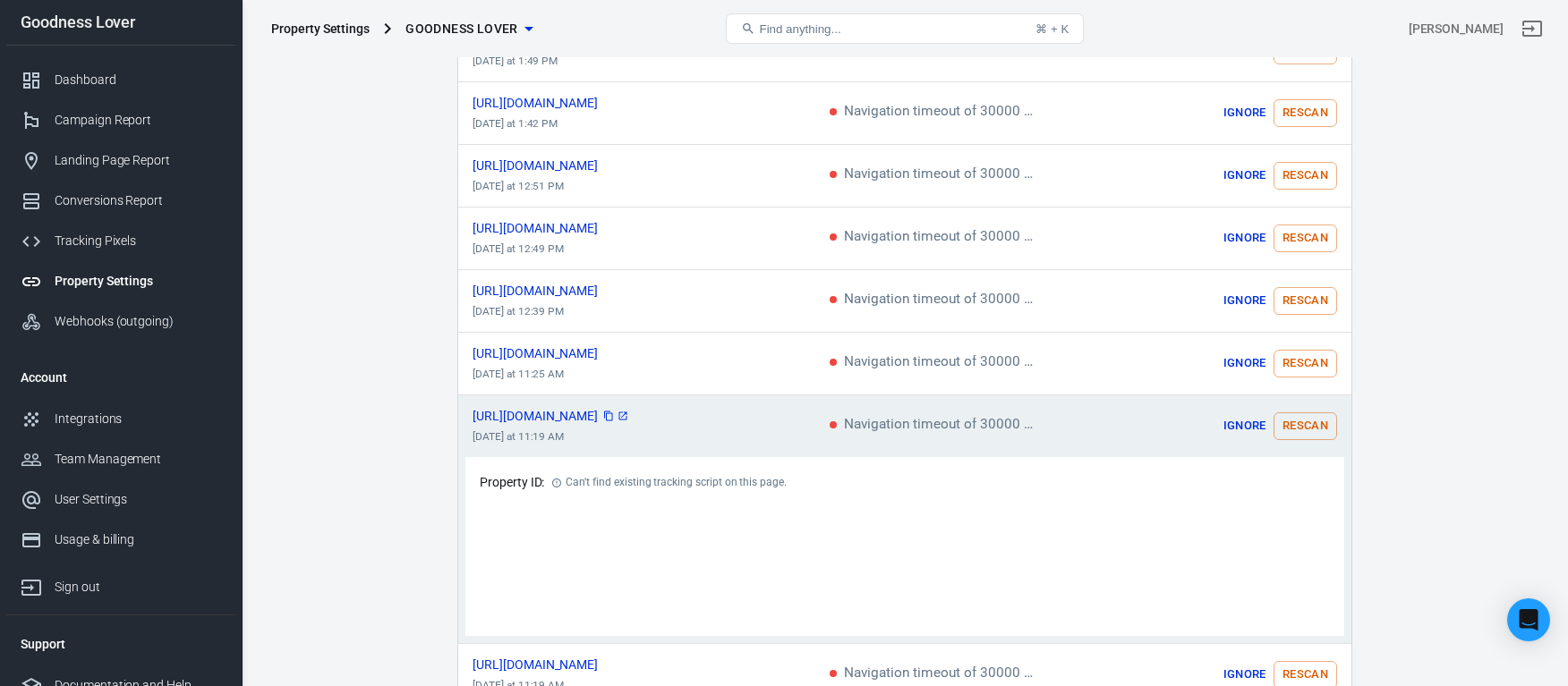
click at [630, 410] on span "[URL][DOMAIN_NAME]" at bounding box center [551, 416] width 157 height 13
click at [629, 411] on icon "scrollable content" at bounding box center [623, 416] width 11 height 11
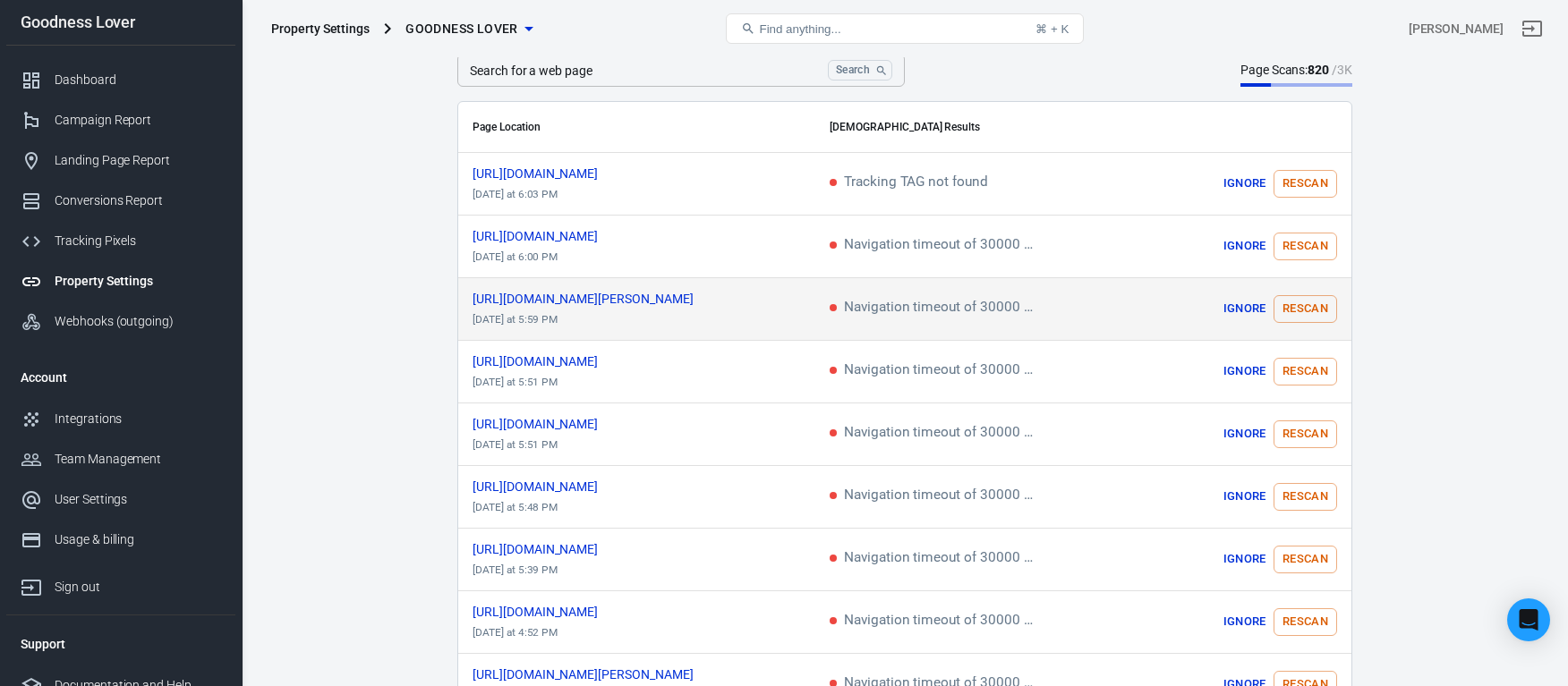
scroll to position [0, 0]
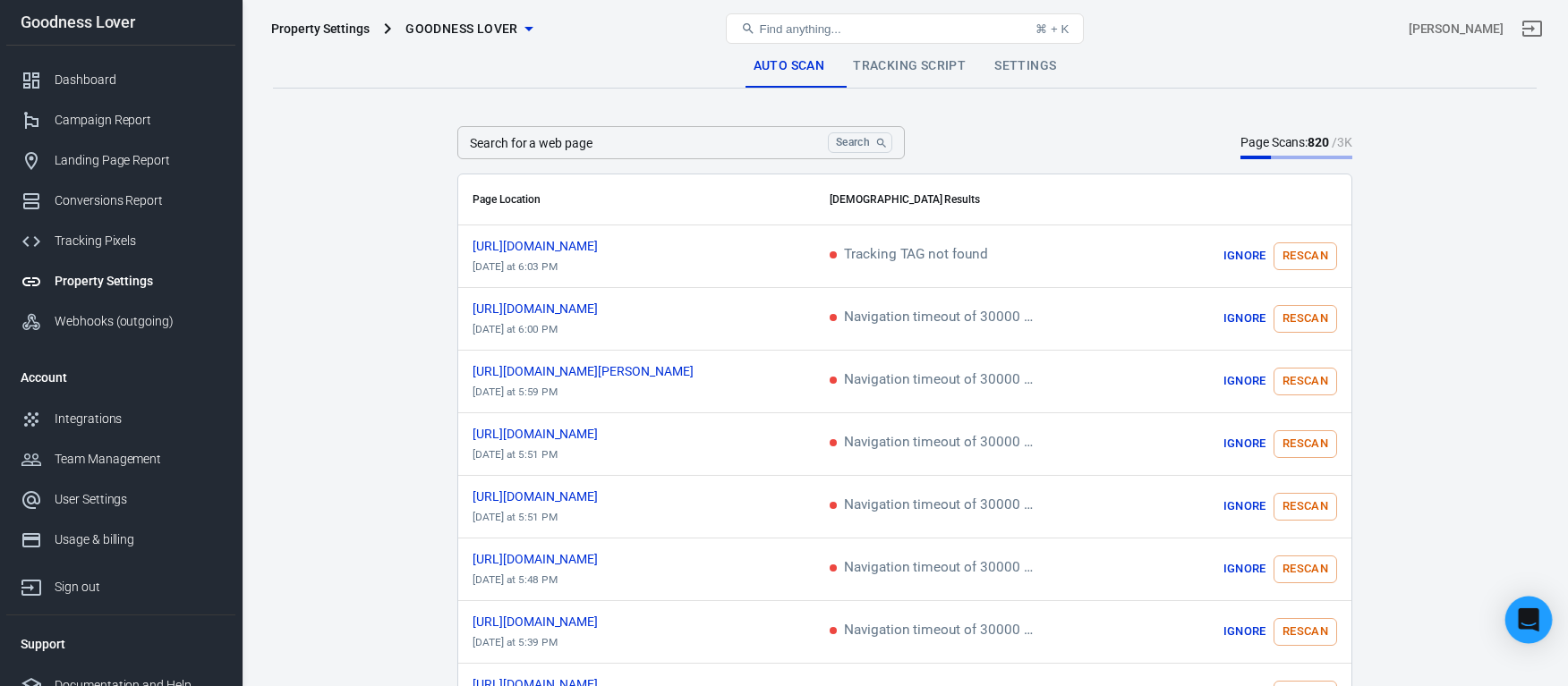
click at [1545, 634] on div "Open Intercom Messenger" at bounding box center [1529, 621] width 47 height 47
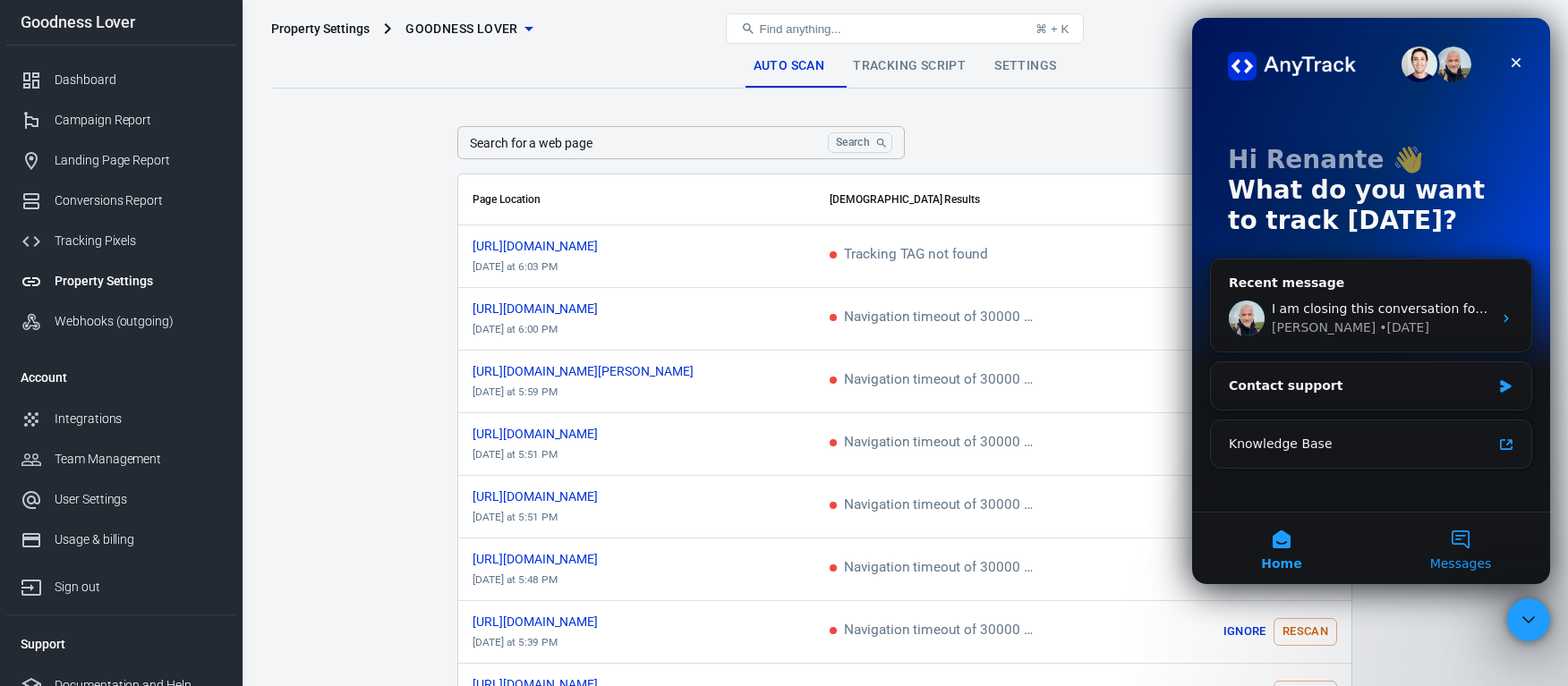
click at [1466, 531] on button "Messages" at bounding box center [1460, 549] width 179 height 71
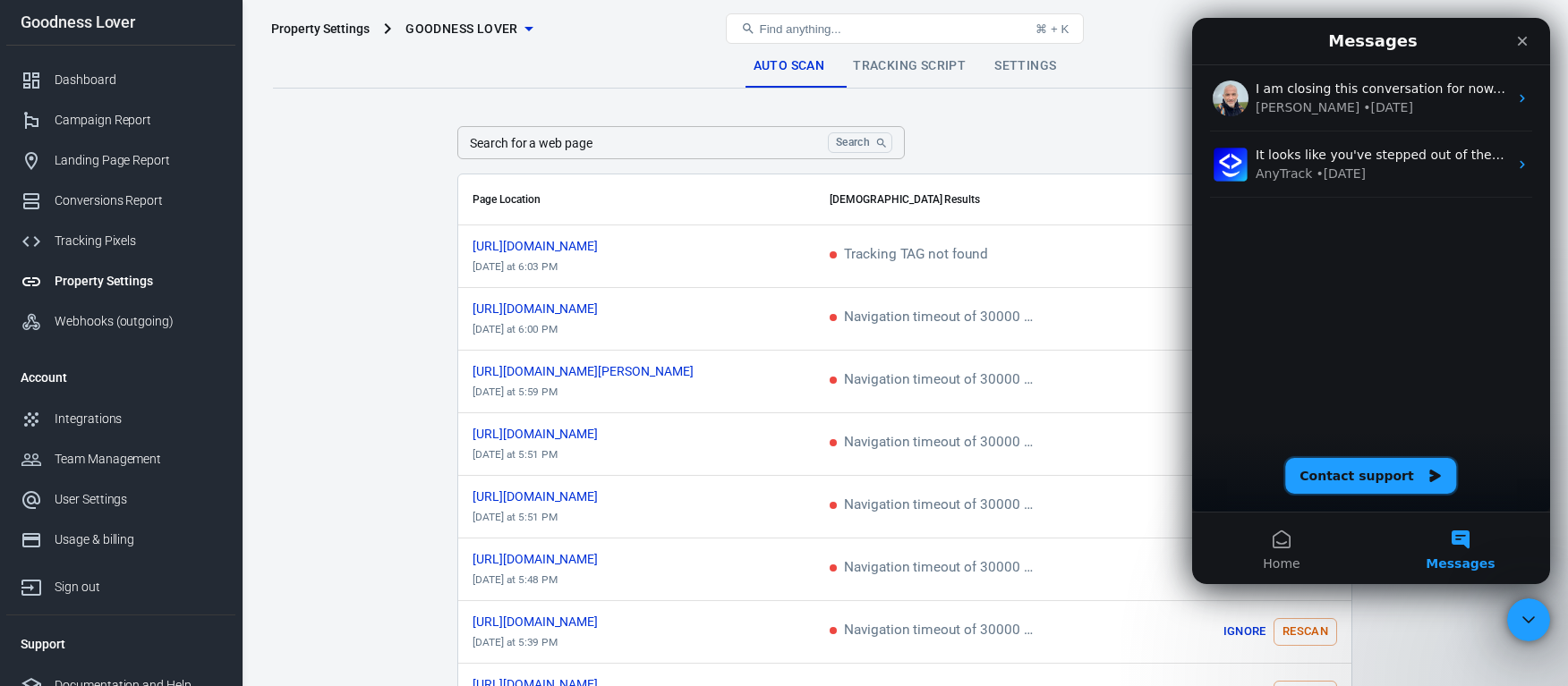
click at [1398, 486] on button "Contact support" at bounding box center [1370, 476] width 171 height 36
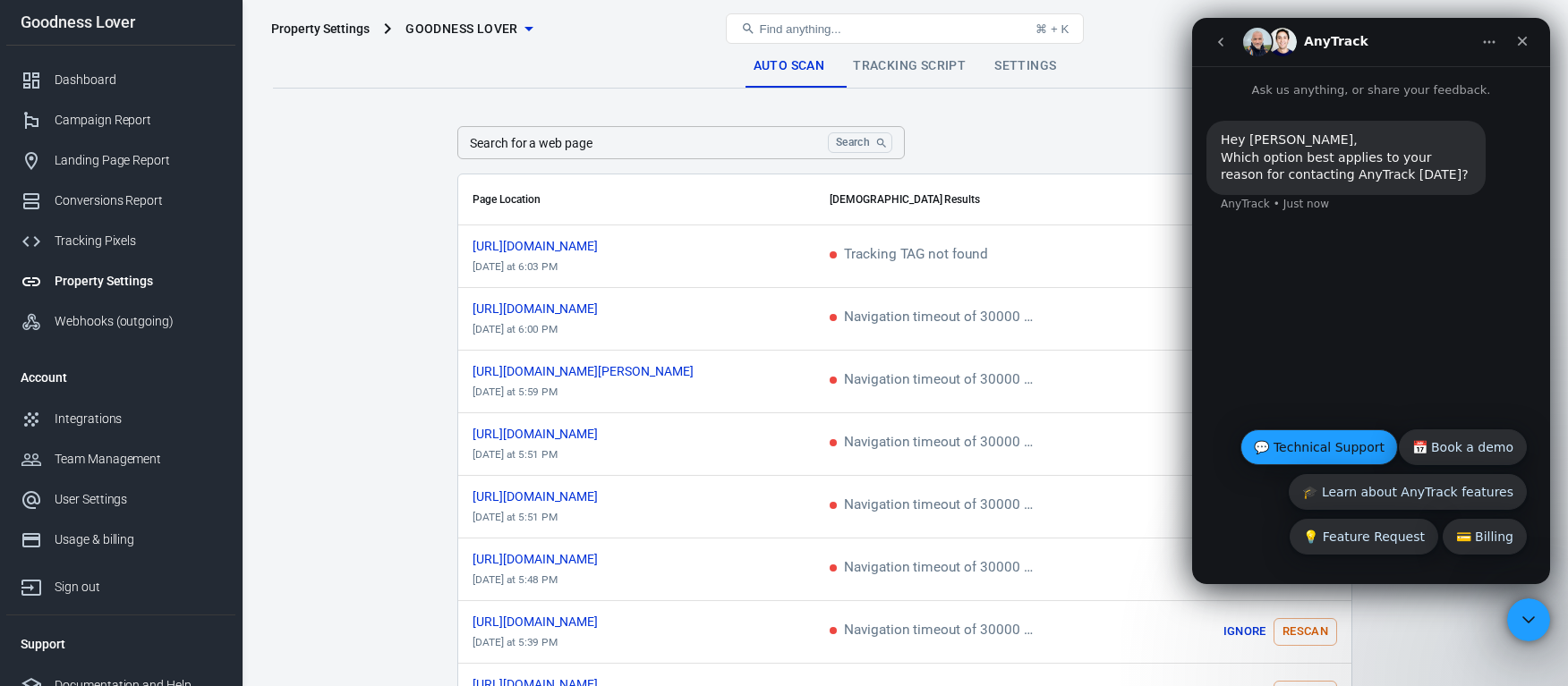
click at [1318, 449] on button "💬 Technical Support" at bounding box center [1319, 448] width 157 height 36
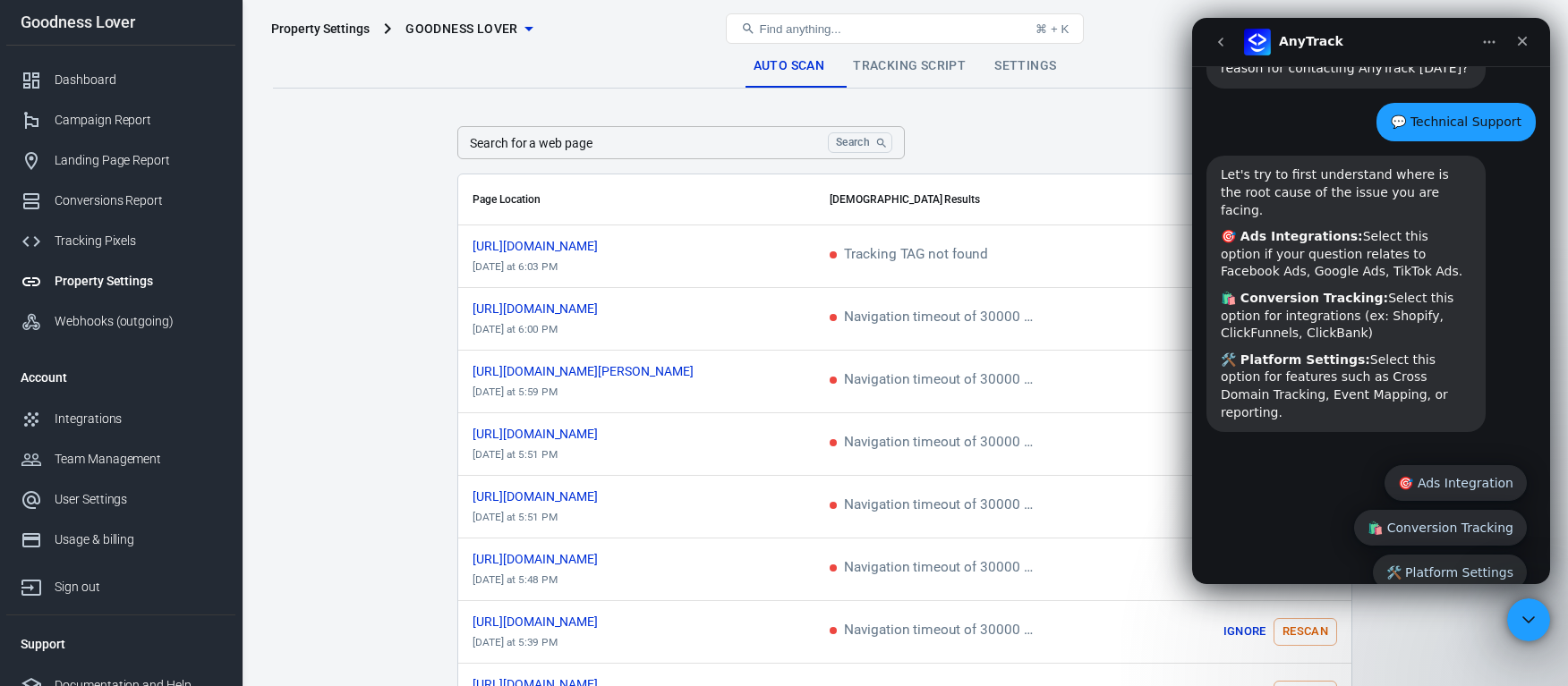
scroll to position [108, 0]
click at [1405, 554] on button "🛠️ Platform Settings" at bounding box center [1450, 571] width 154 height 36
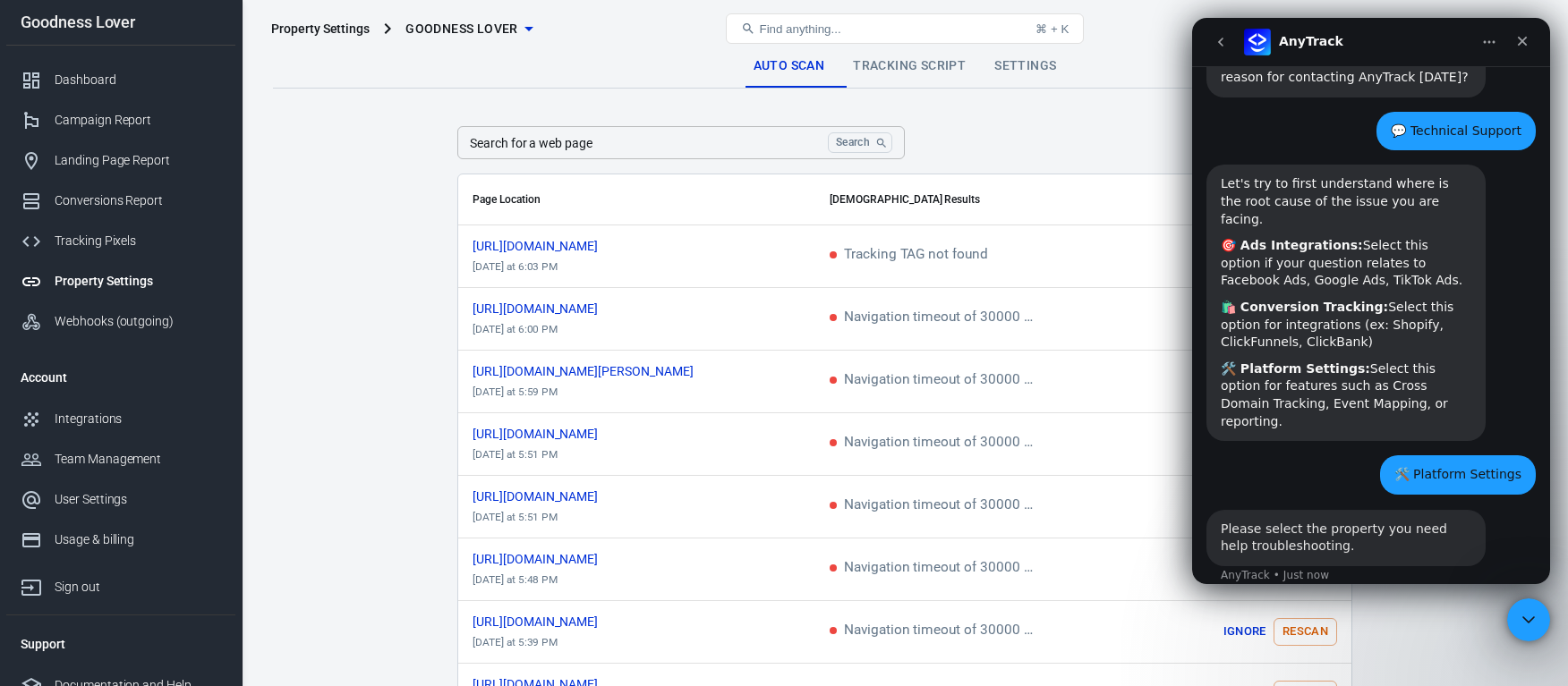
scroll to position [98, 0]
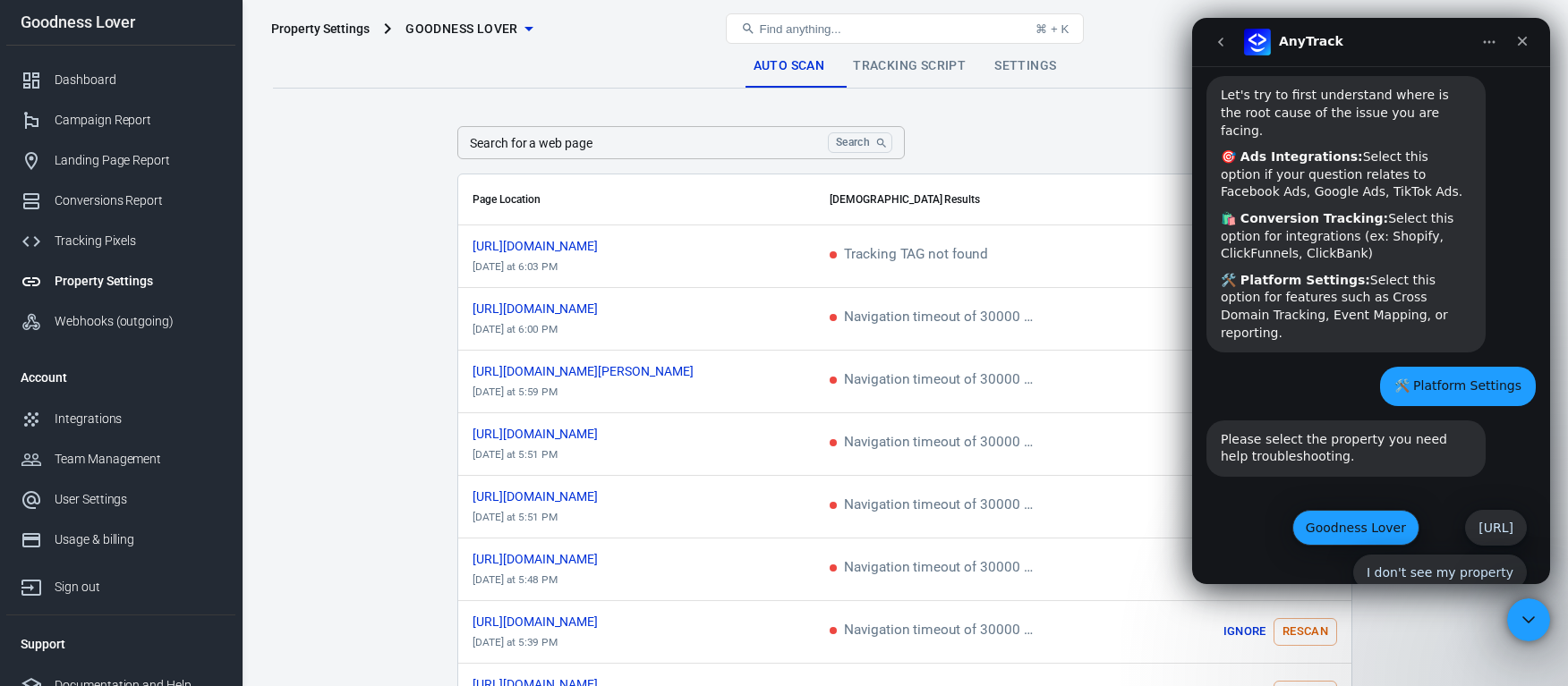
click at [1348, 510] on button "Goodness Lover" at bounding box center [1355, 528] width 128 height 36
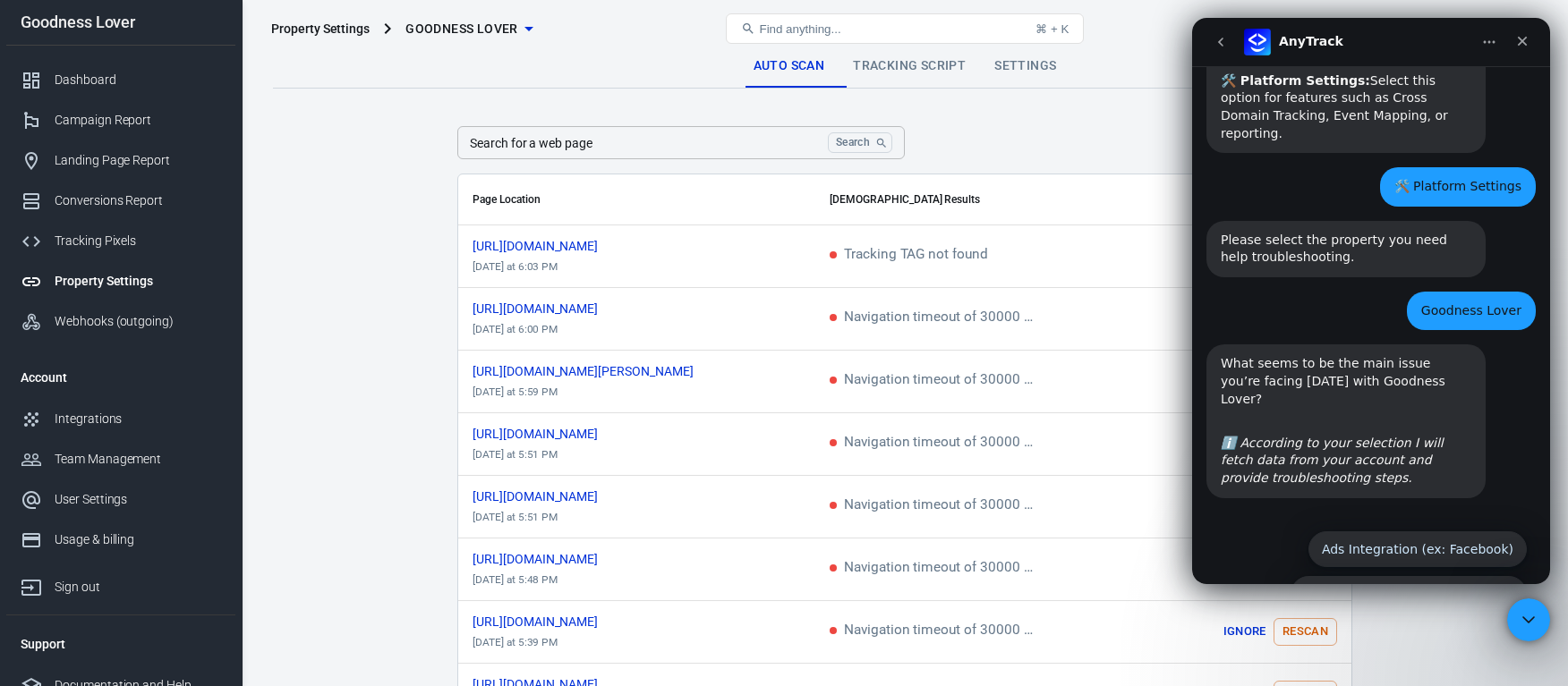
scroll to position [390, 0]
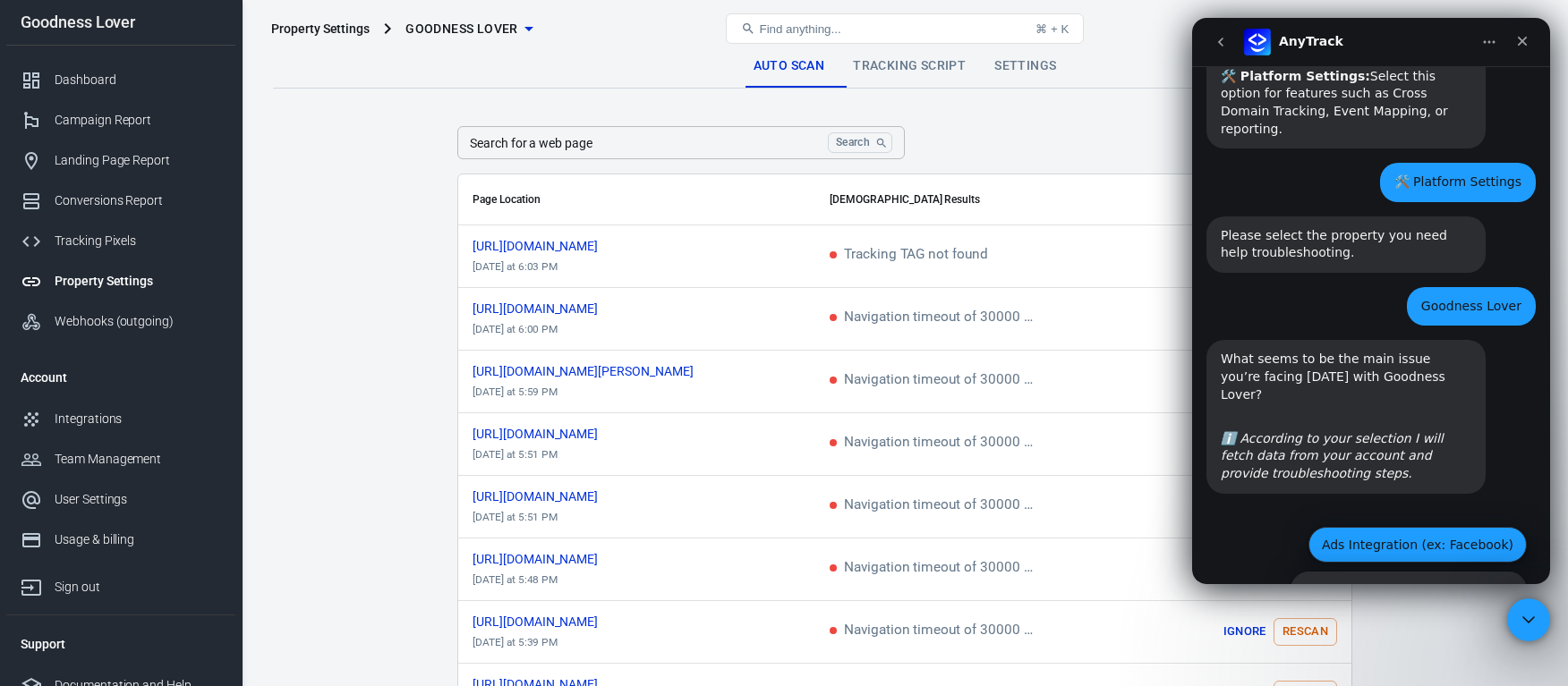
click at [1395, 527] on button "Ads Integration (ex: Facebook)" at bounding box center [1418, 545] width 218 height 36
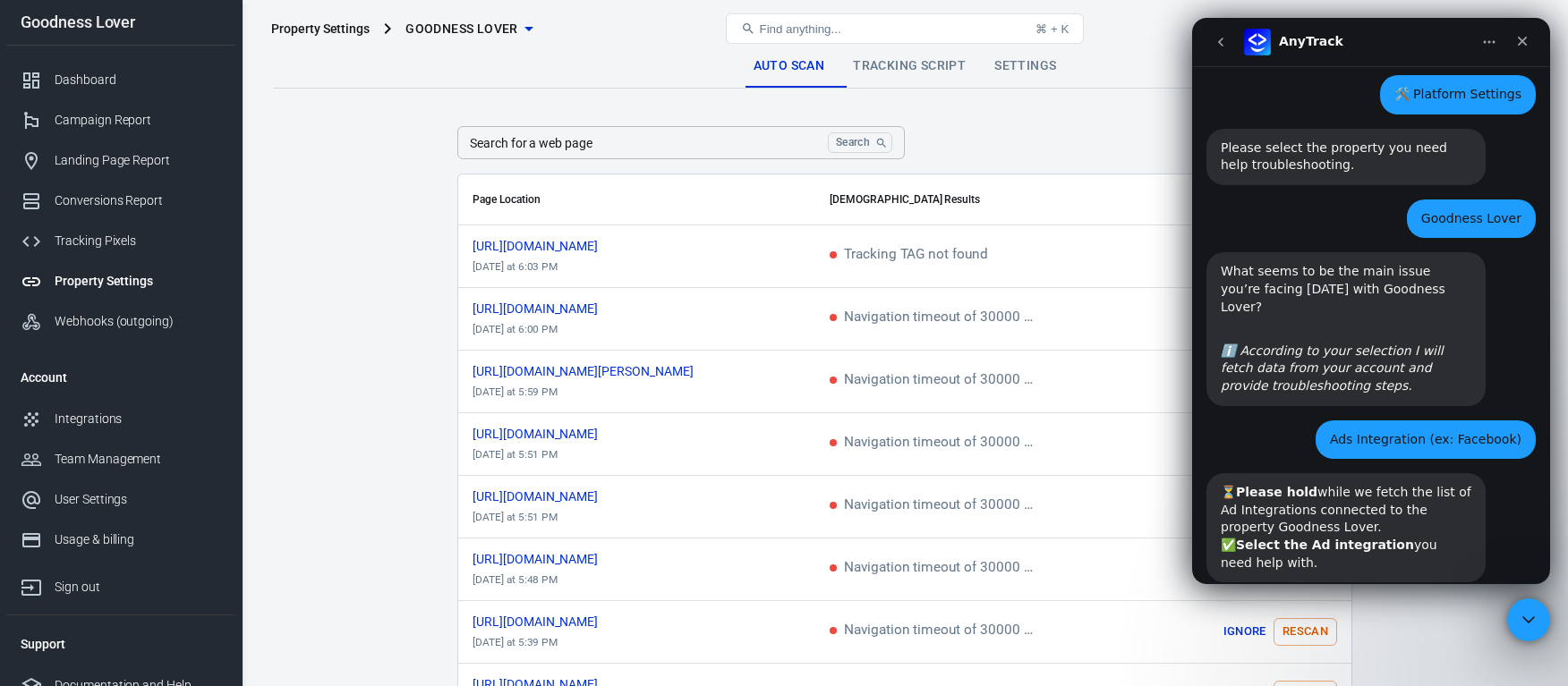
scroll to position [566, 0]
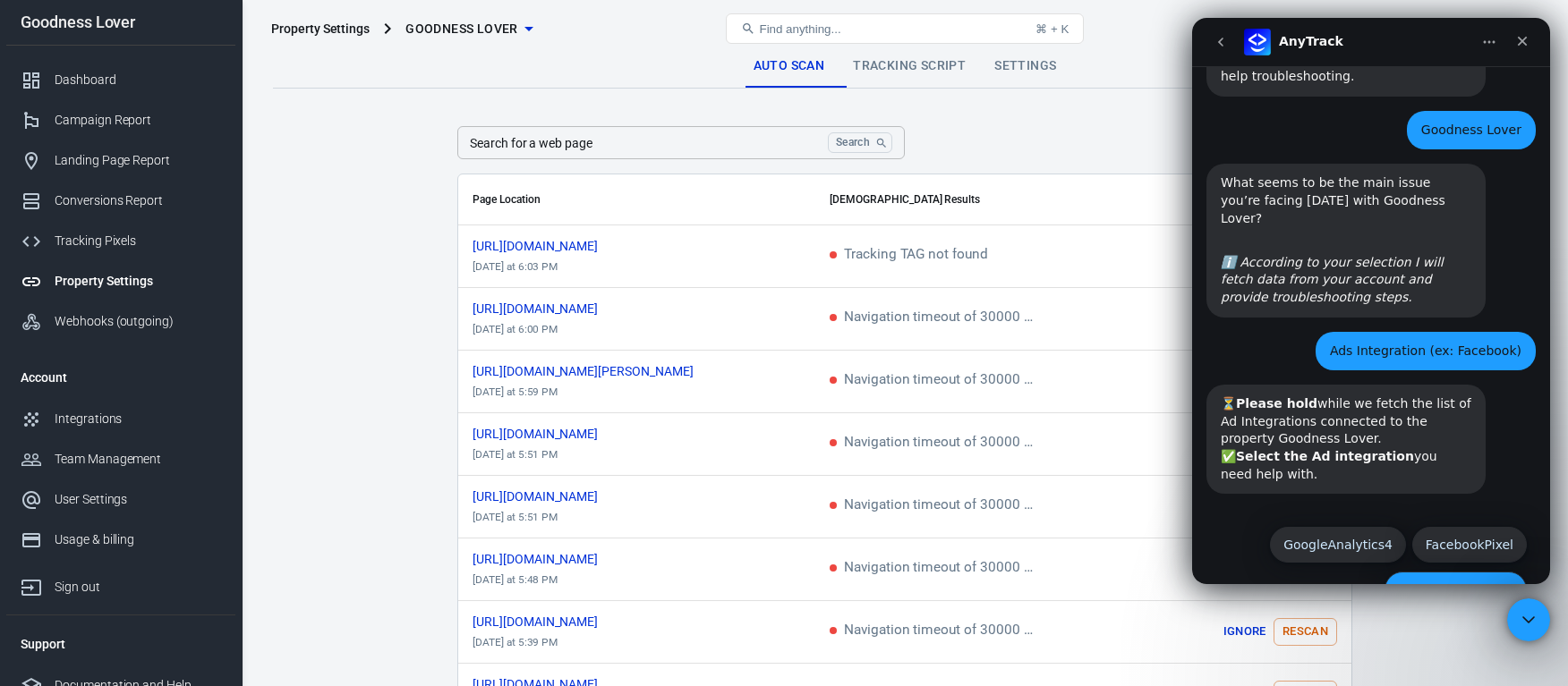
click at [1439, 571] on button "None of the above" at bounding box center [1456, 589] width 142 height 36
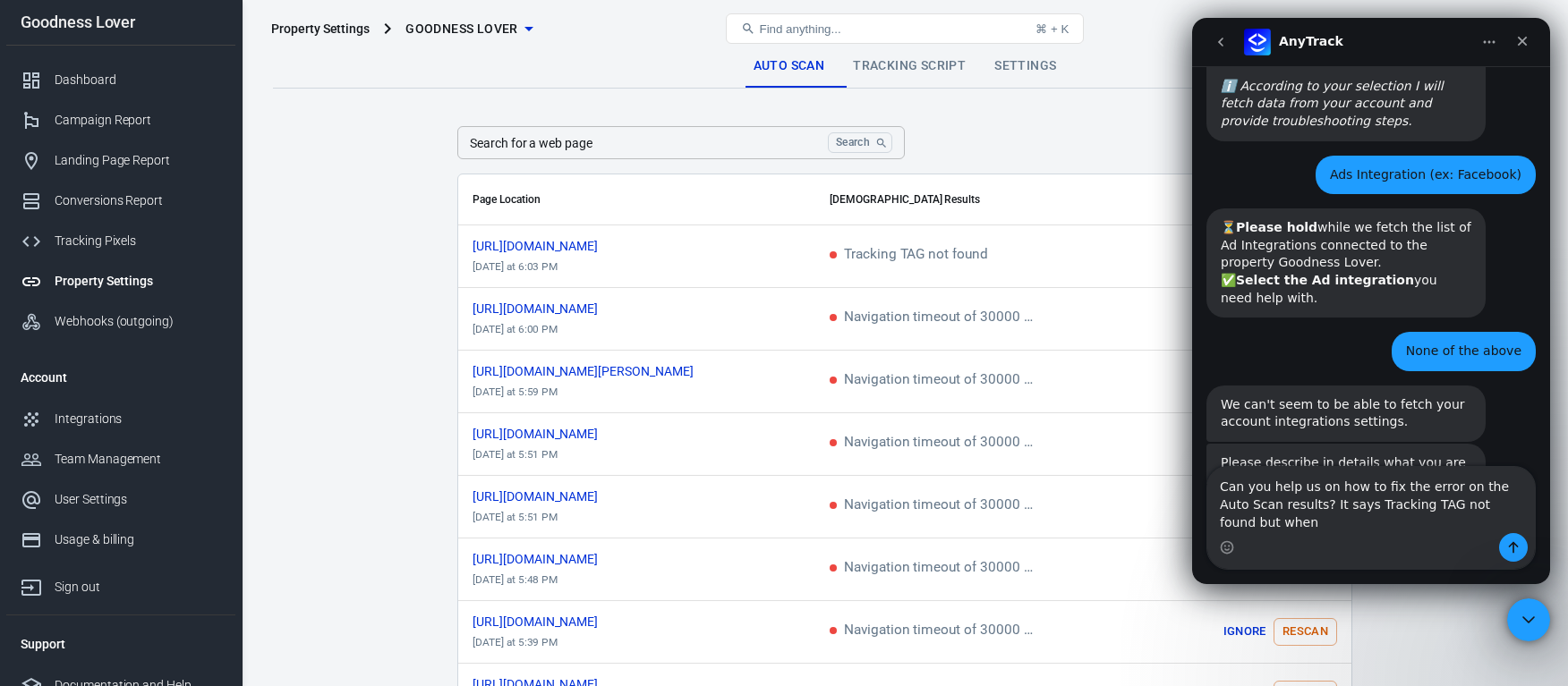
scroll to position [761, 0]
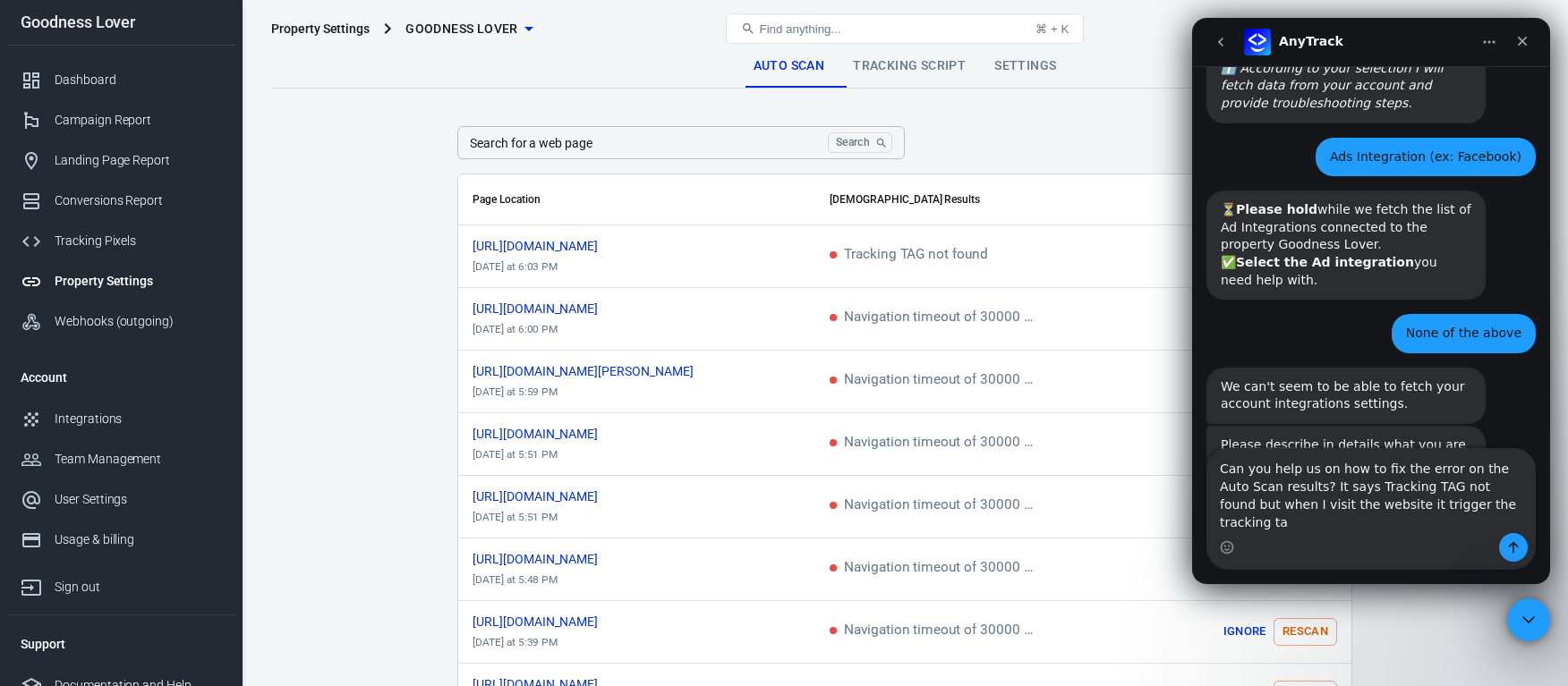
type textarea "Can you help us on how to fix the error on the Auto Scan results? It says Track…"
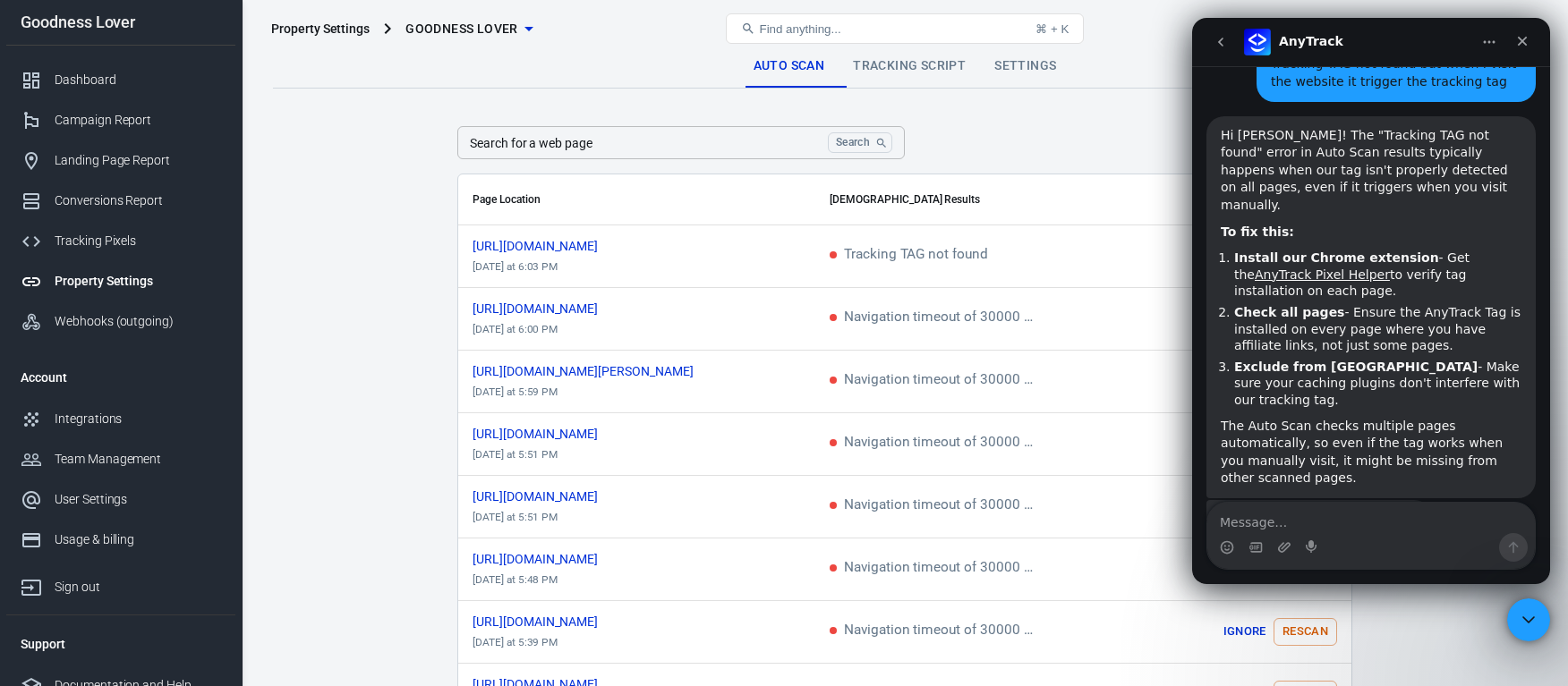
scroll to position [1251, 0]
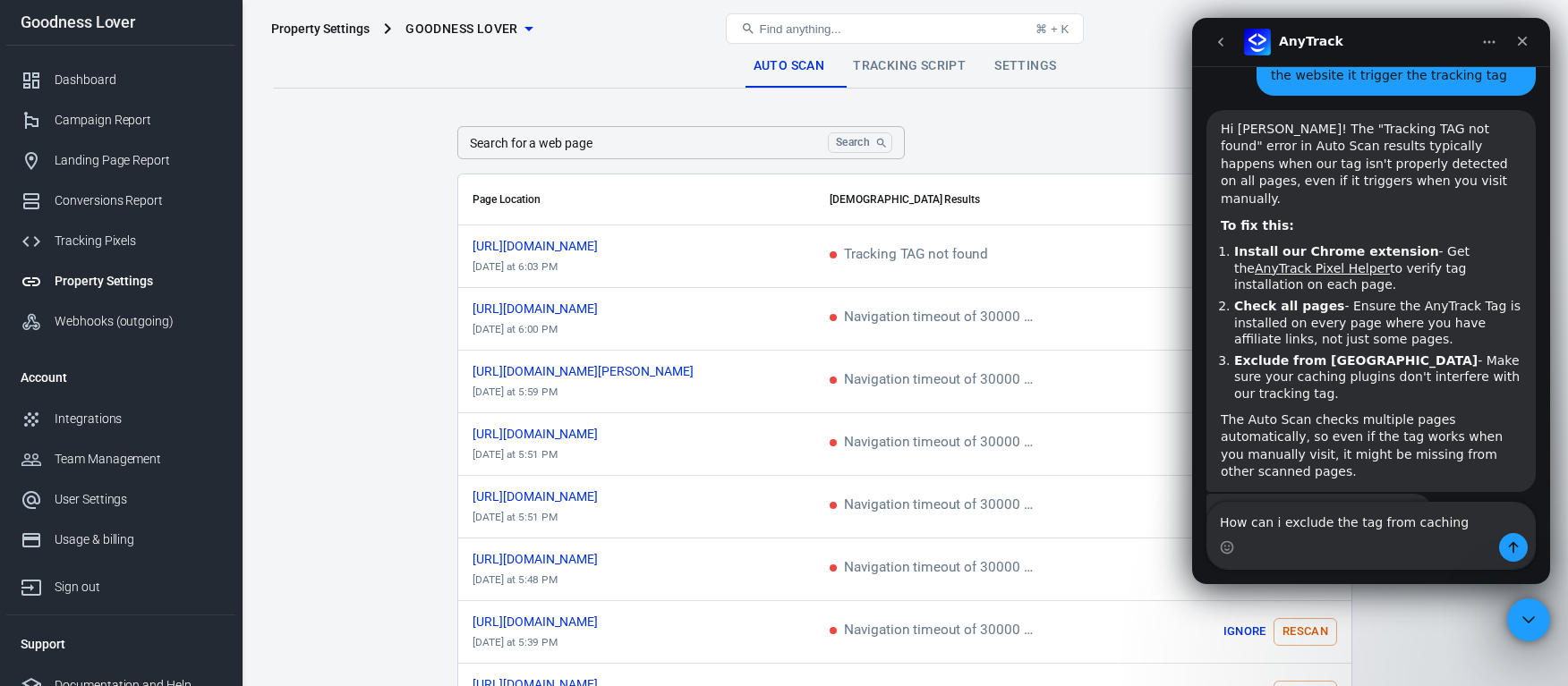
type textarea "How can i exclude the tag from caching?"
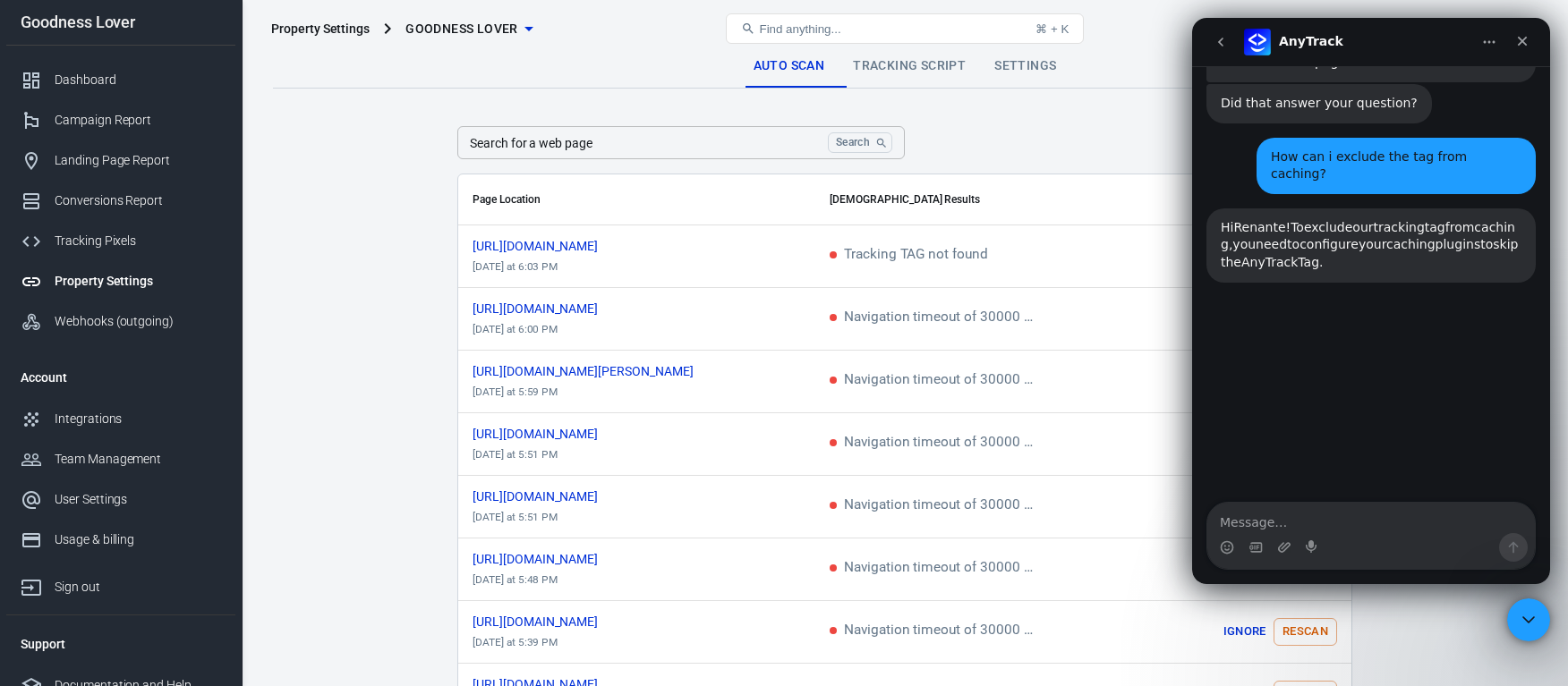
scroll to position [1669, 0]
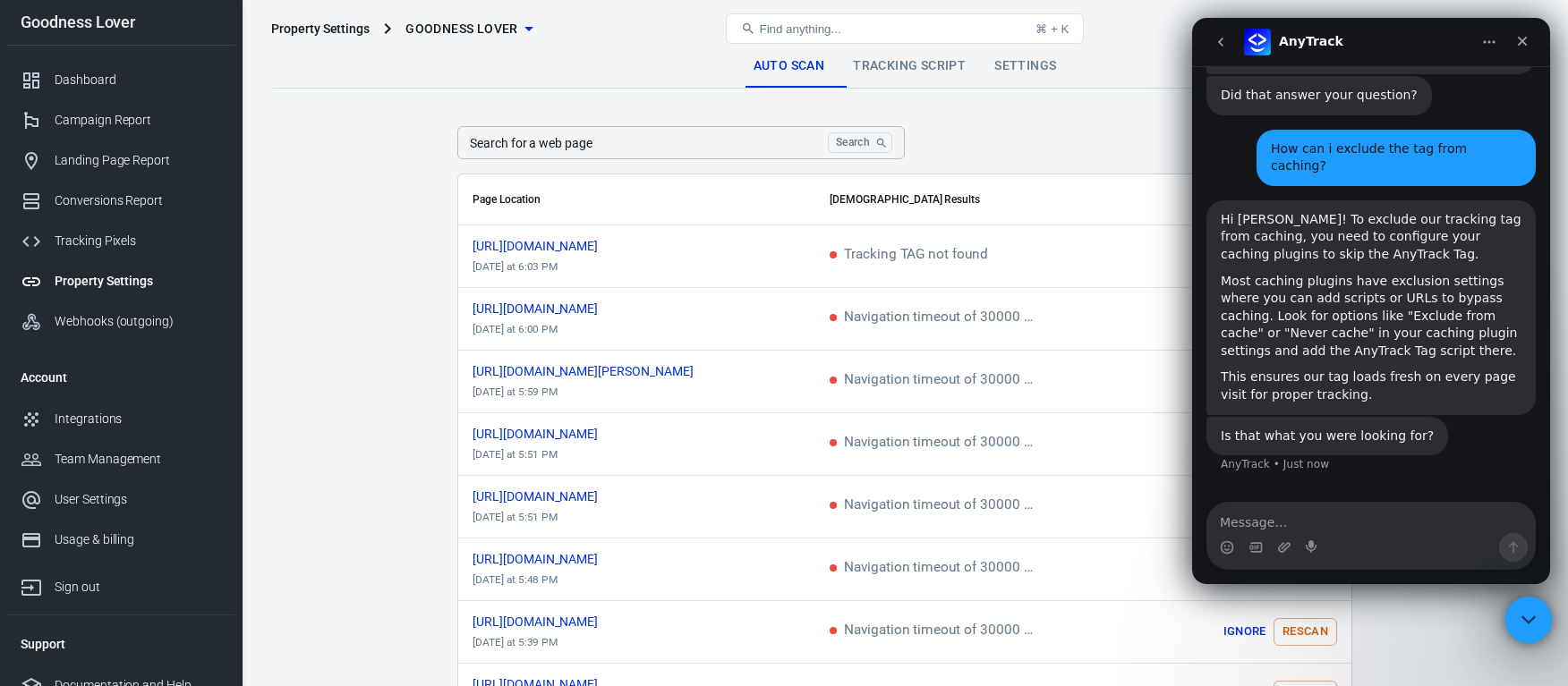
click at [1525, 615] on icon "Close Intercom Messenger" at bounding box center [1526, 618] width 22 height 22
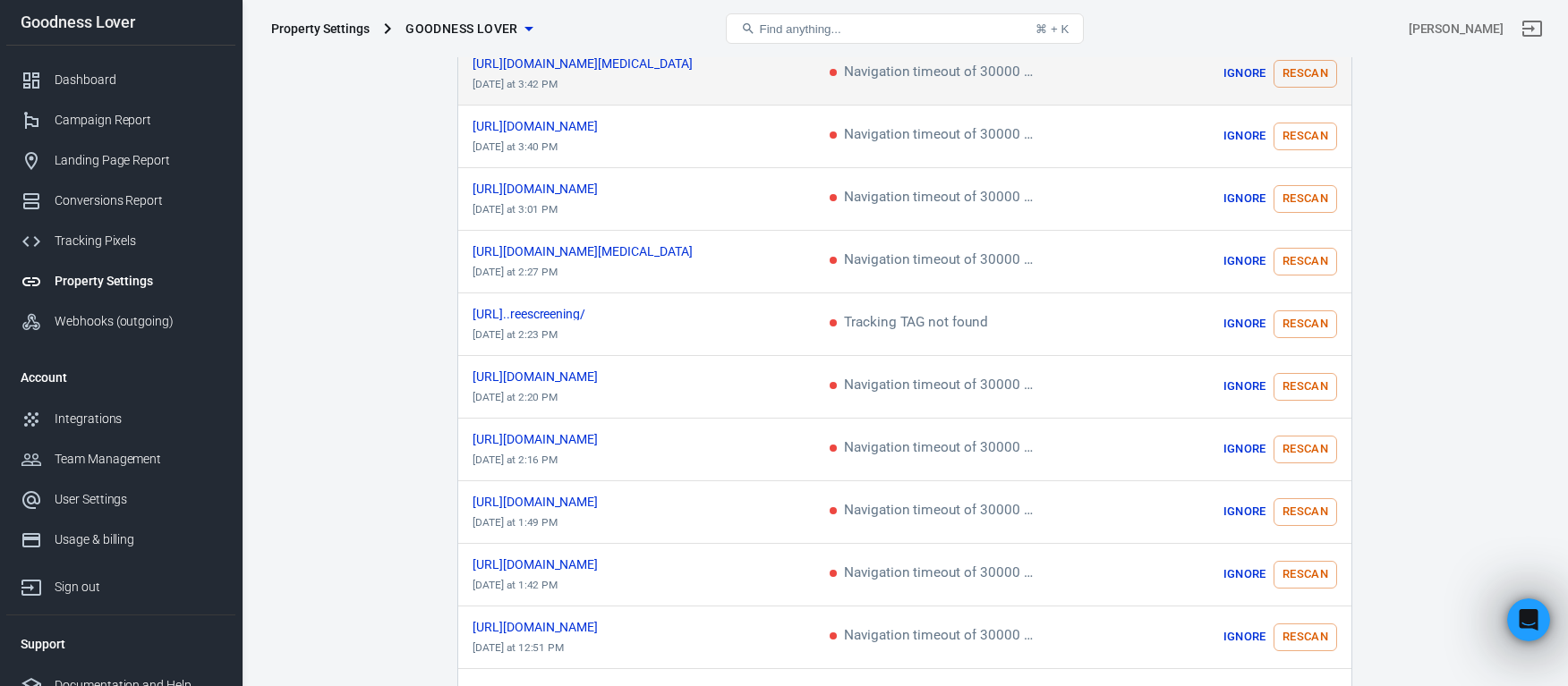
scroll to position [917, 0]
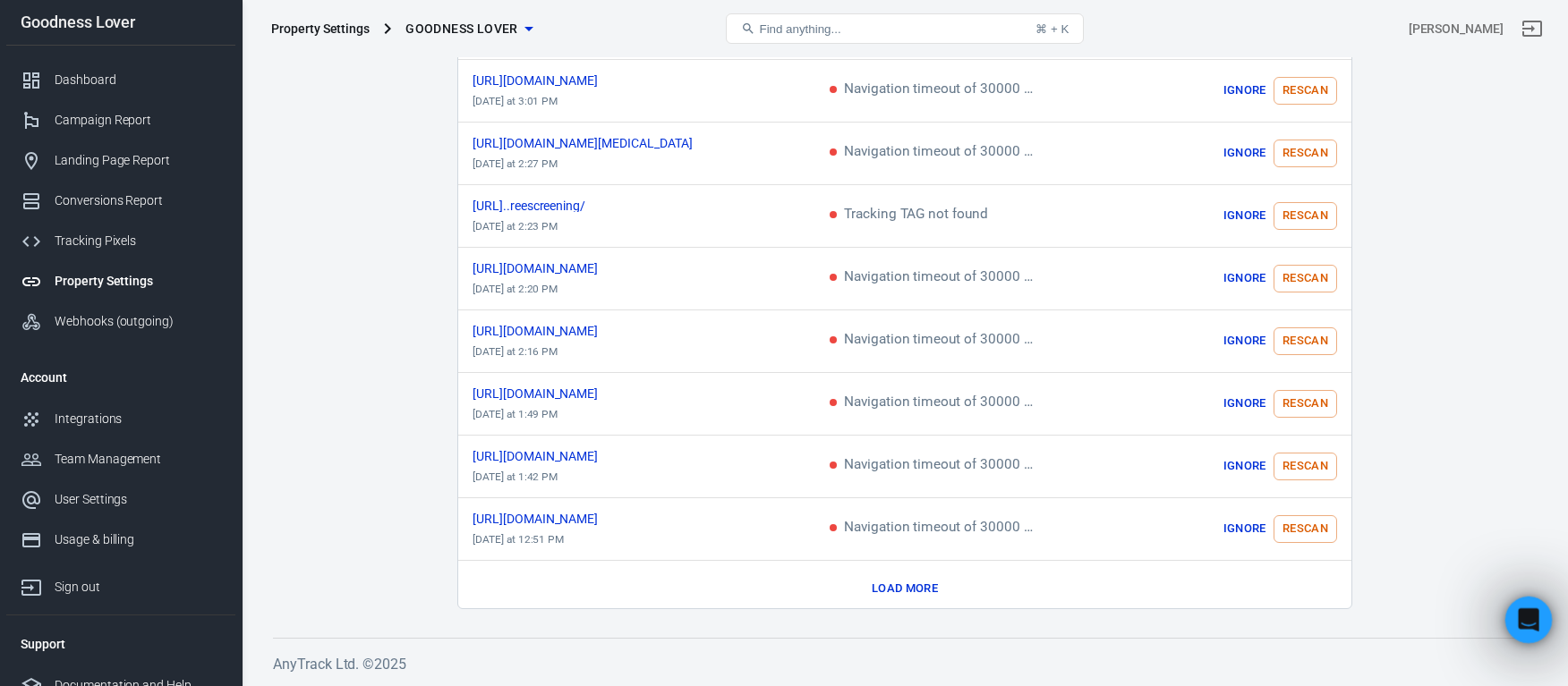
click at [1533, 610] on icon "Open Intercom Messenger" at bounding box center [1526, 618] width 30 height 30
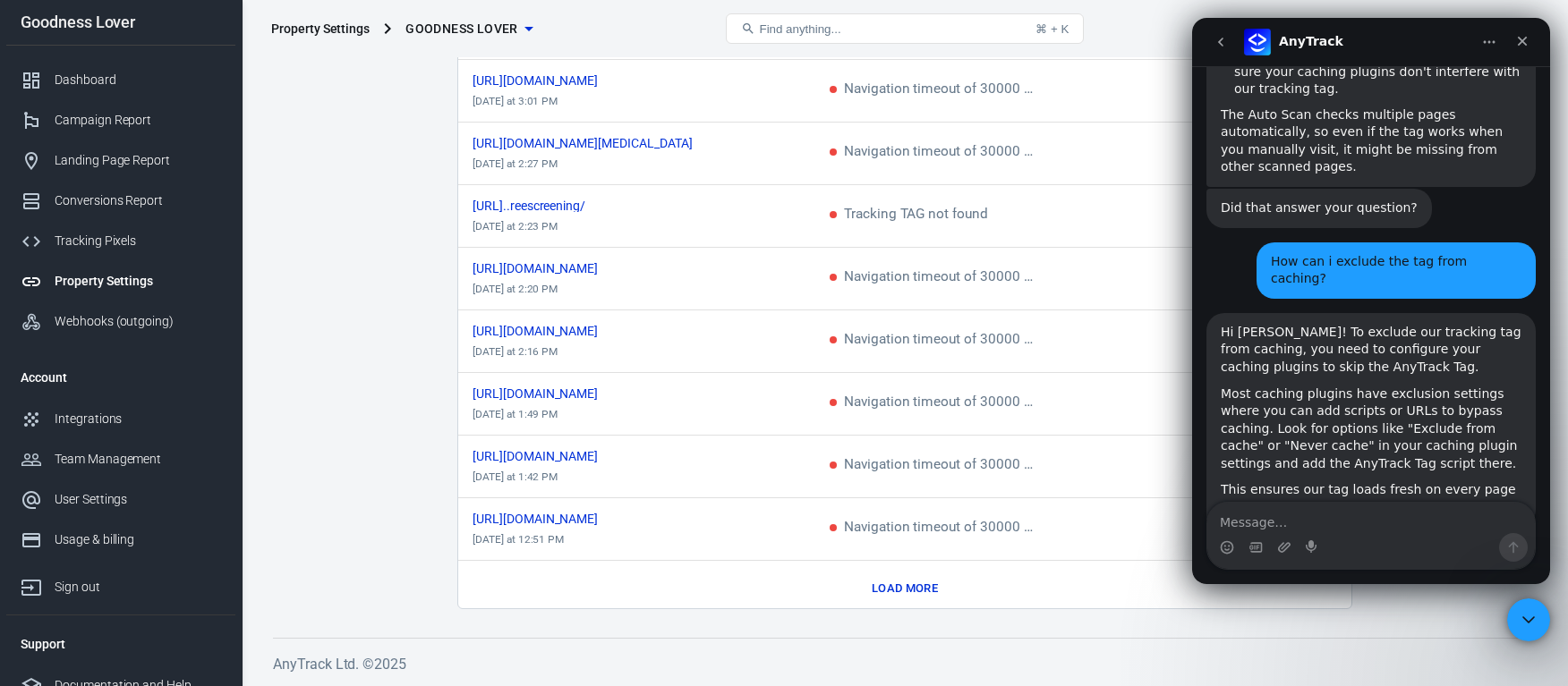
scroll to position [1574, 0]
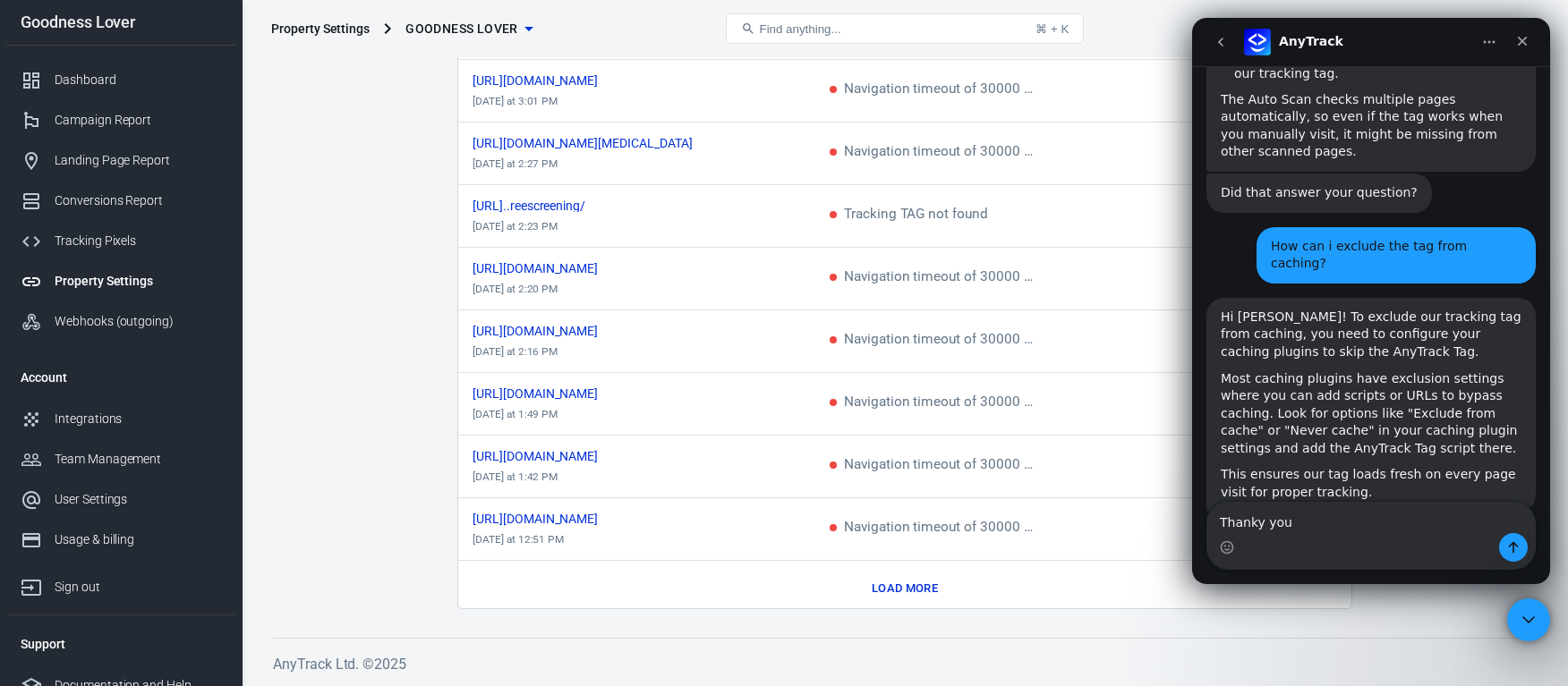
type textarea "Thanky you."
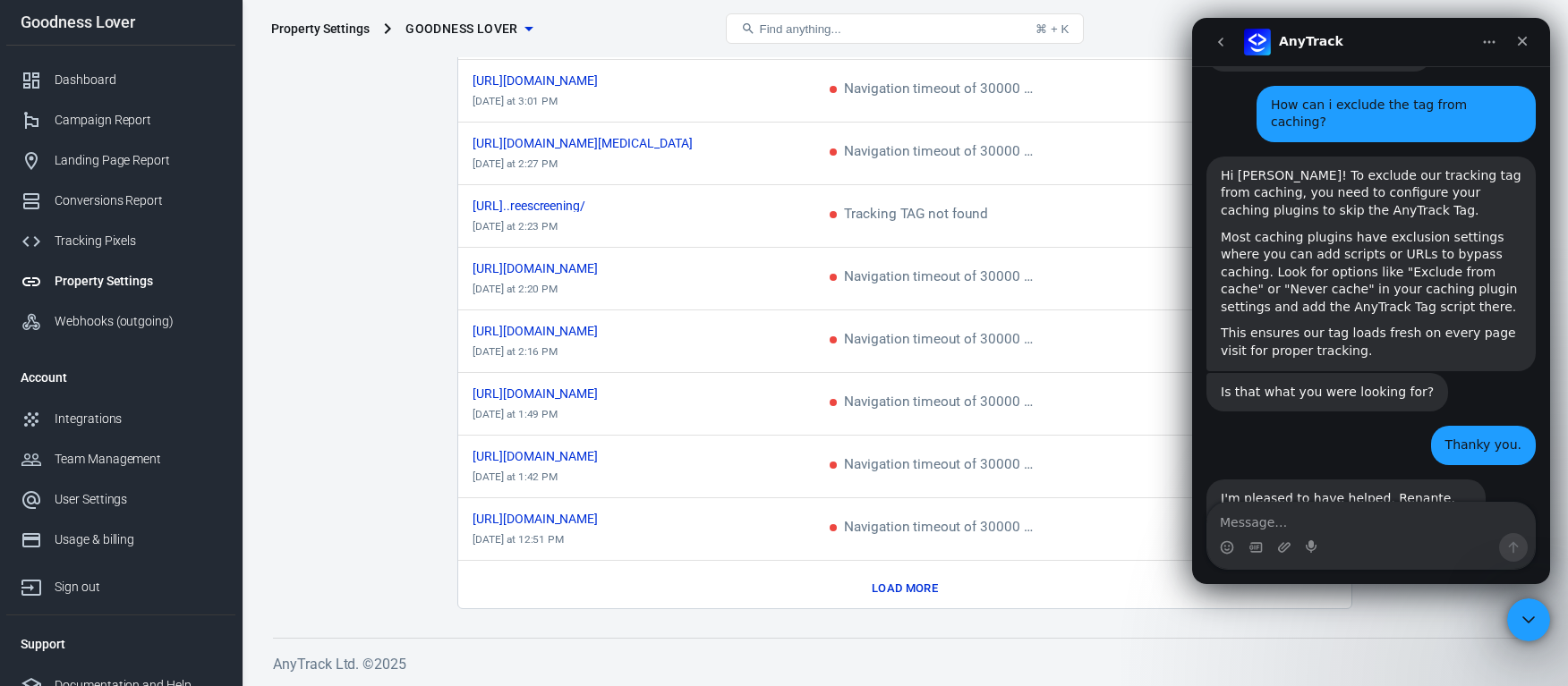
scroll to position [1715, 0]
click at [1214, 37] on icon "go back" at bounding box center [1221, 42] width 14 height 14
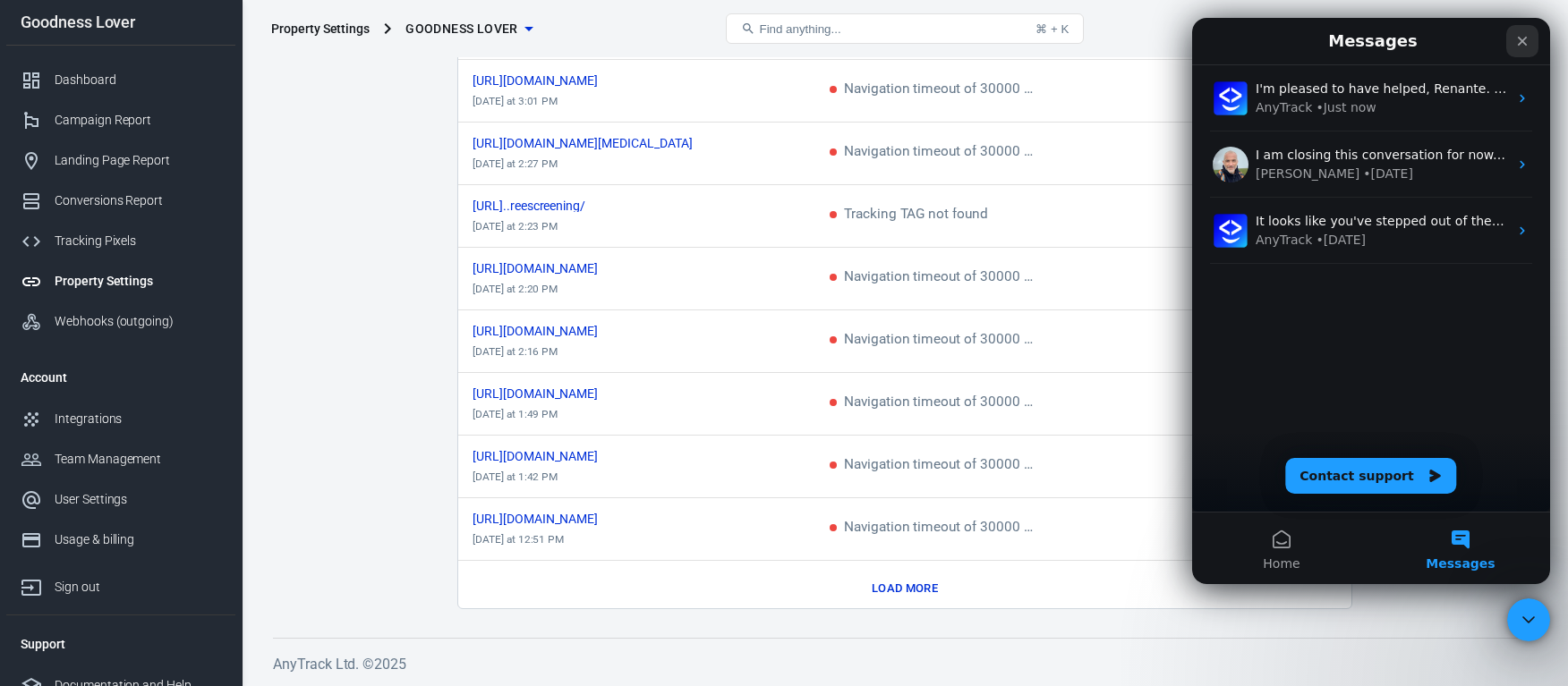
drag, startPoint x: 1518, startPoint y: 39, endPoint x: 2710, endPoint y: 56, distance: 1192.1
click at [1518, 39] on icon "Close" at bounding box center [1523, 41] width 14 height 14
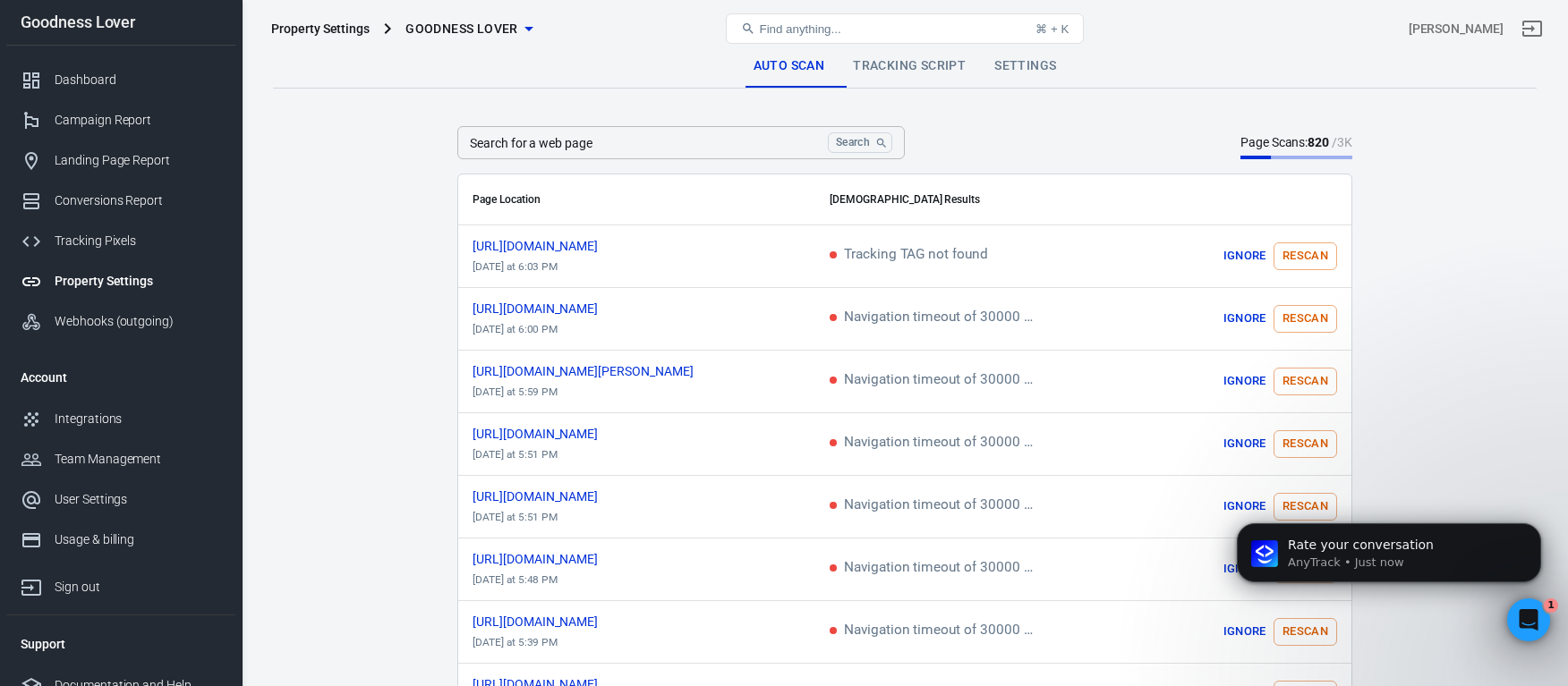
click at [1025, 61] on link "Settings" at bounding box center [1024, 65] width 90 height 43
